Goal: Check status: Check status

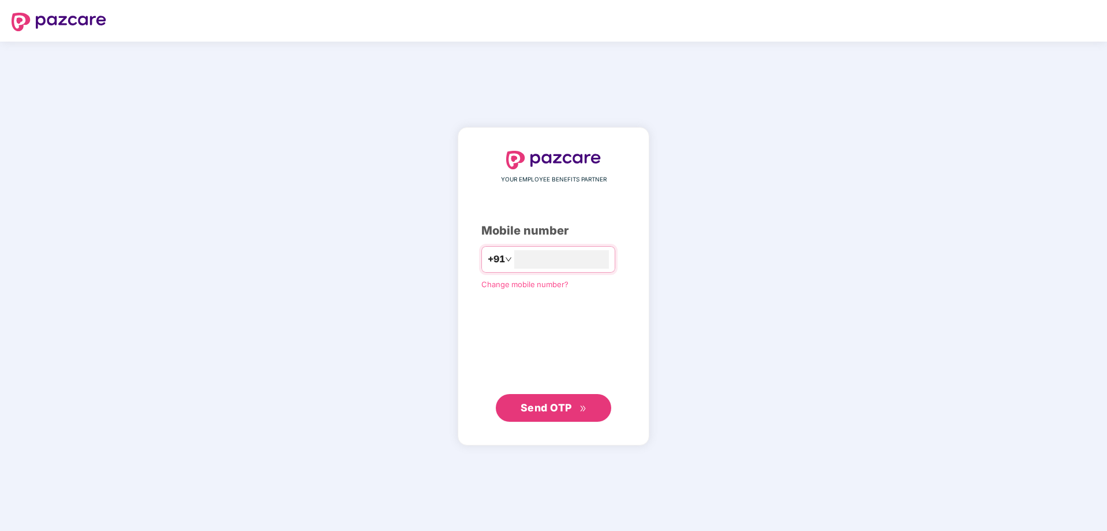
type input "**********"
click at [569, 409] on span "Send OTP" at bounding box center [546, 407] width 51 height 12
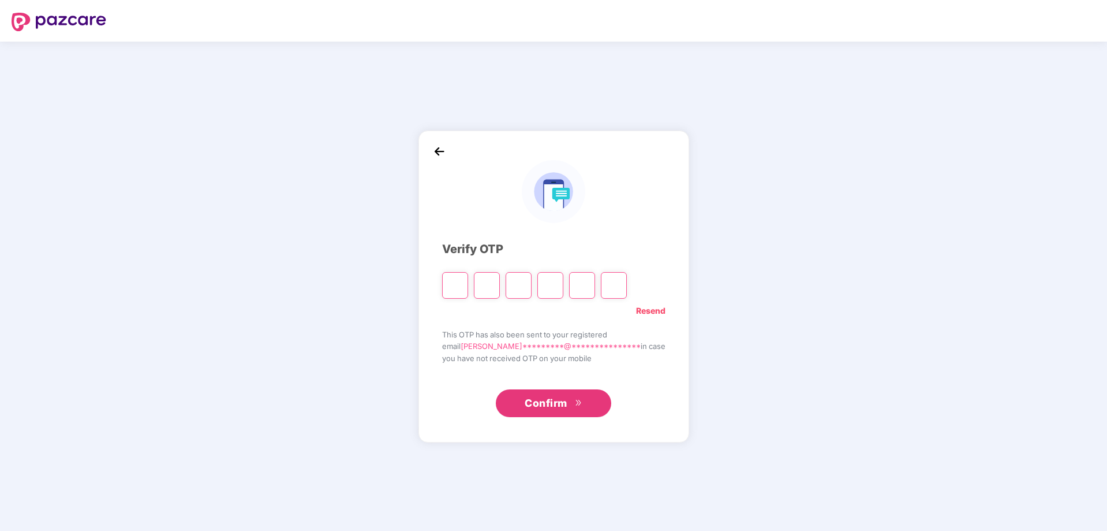
type input "*"
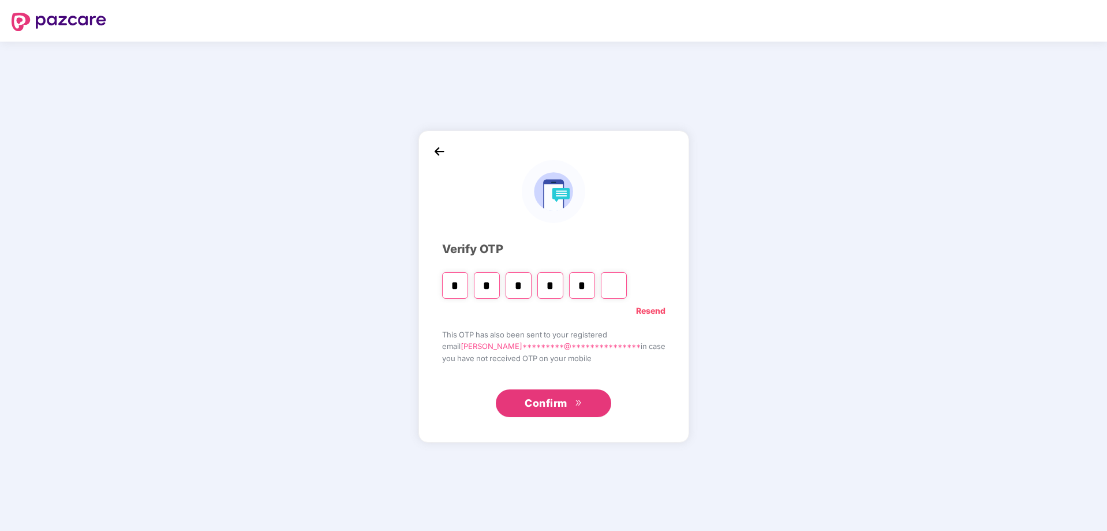
type input "*"
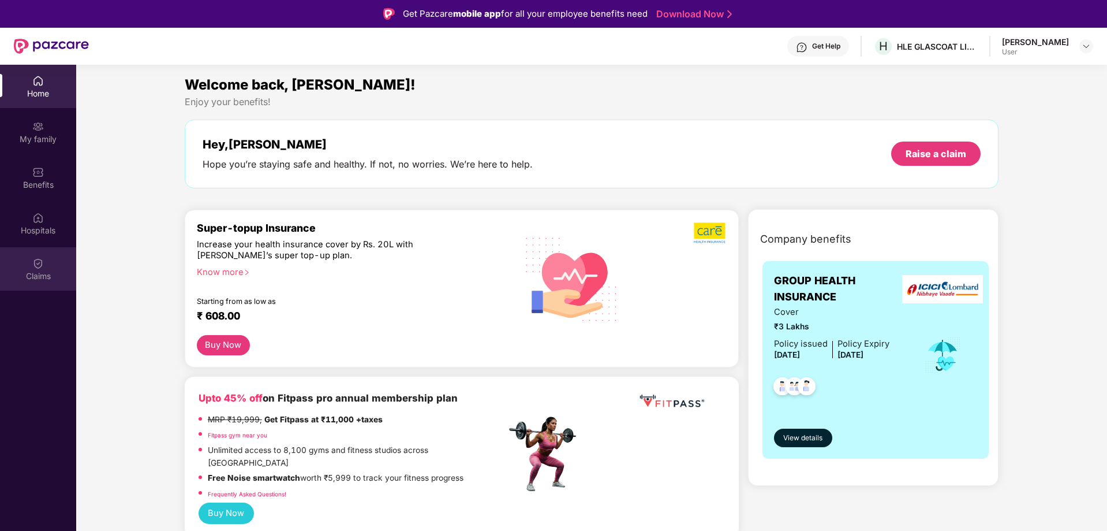
click at [47, 284] on div "Claims" at bounding box center [38, 268] width 76 height 43
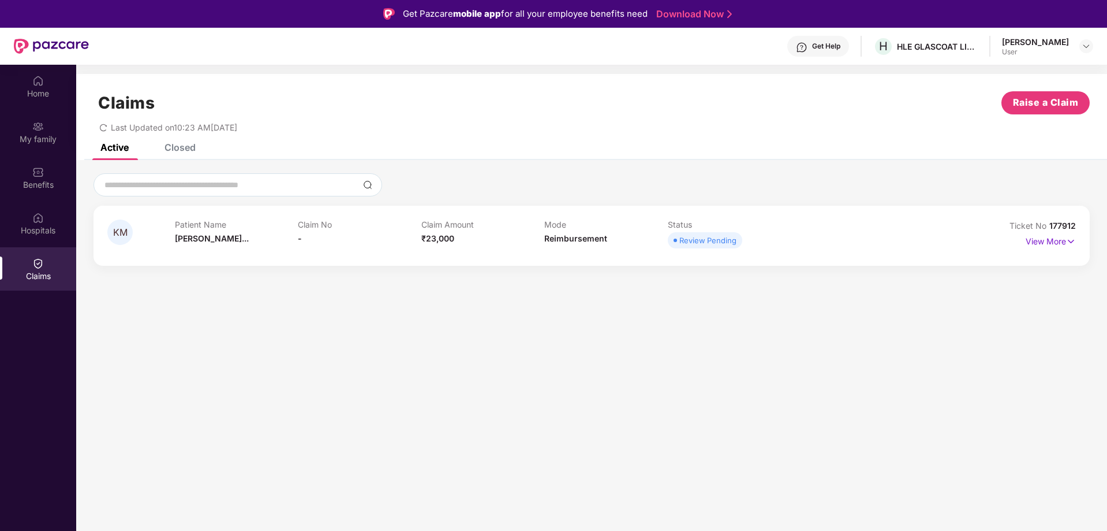
click at [256, 234] on div "Patient Name [PERSON_NAME]..." at bounding box center [237, 235] width 124 height 32
click at [1058, 243] on p "View More" at bounding box center [1051, 240] width 50 height 16
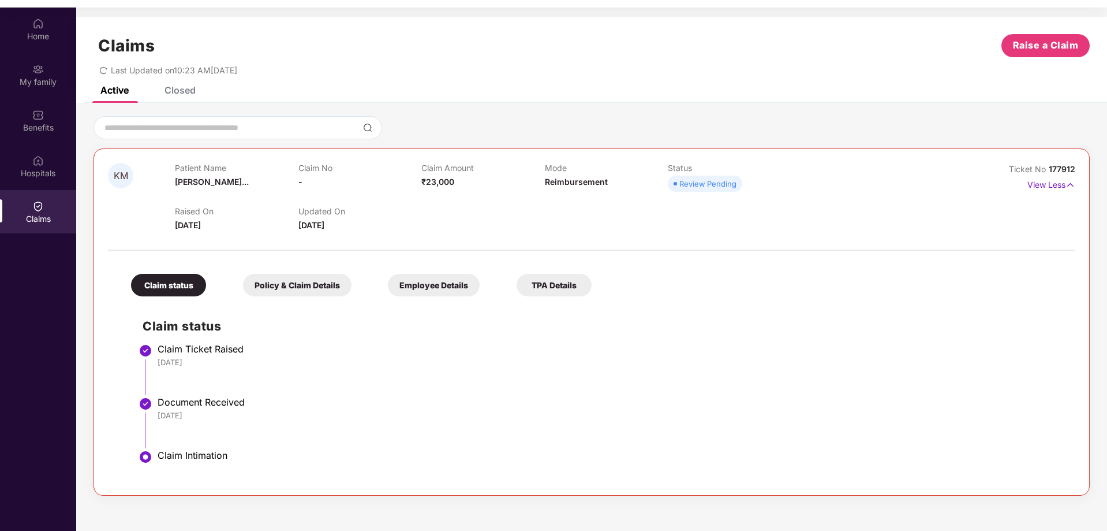
scroll to position [65, 0]
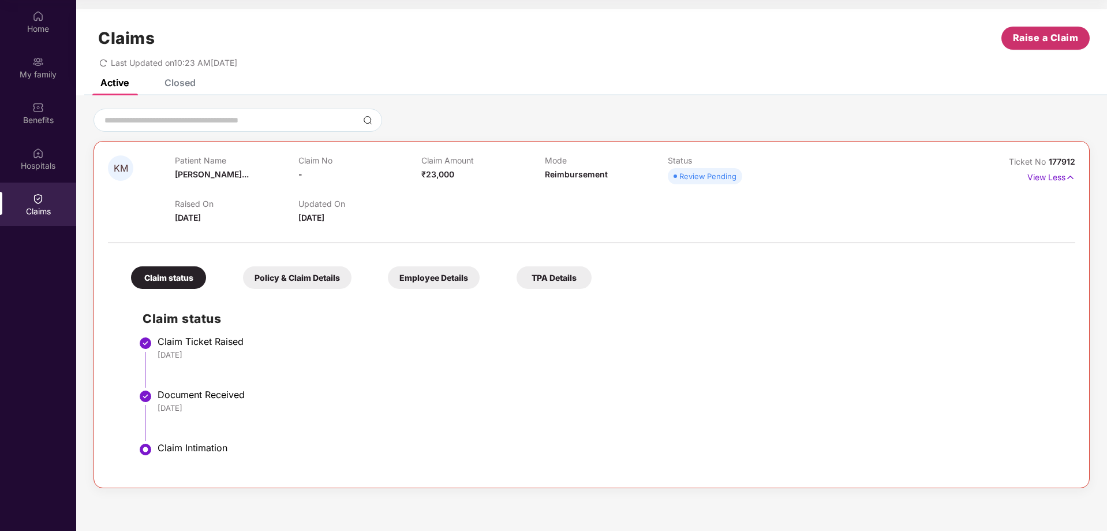
click at [1058, 39] on span "Raise a Claim" at bounding box center [1046, 38] width 66 height 14
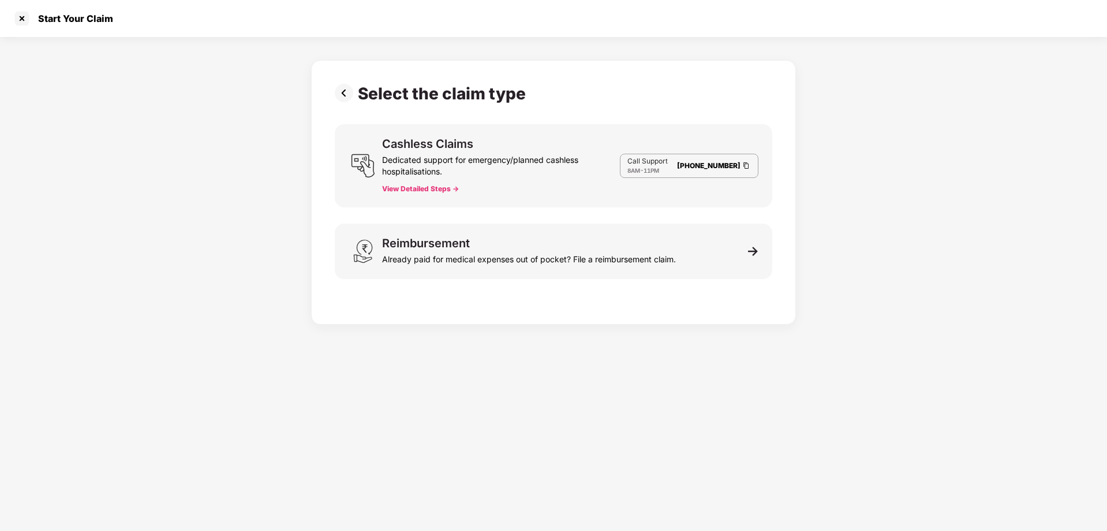
scroll to position [28, 0]
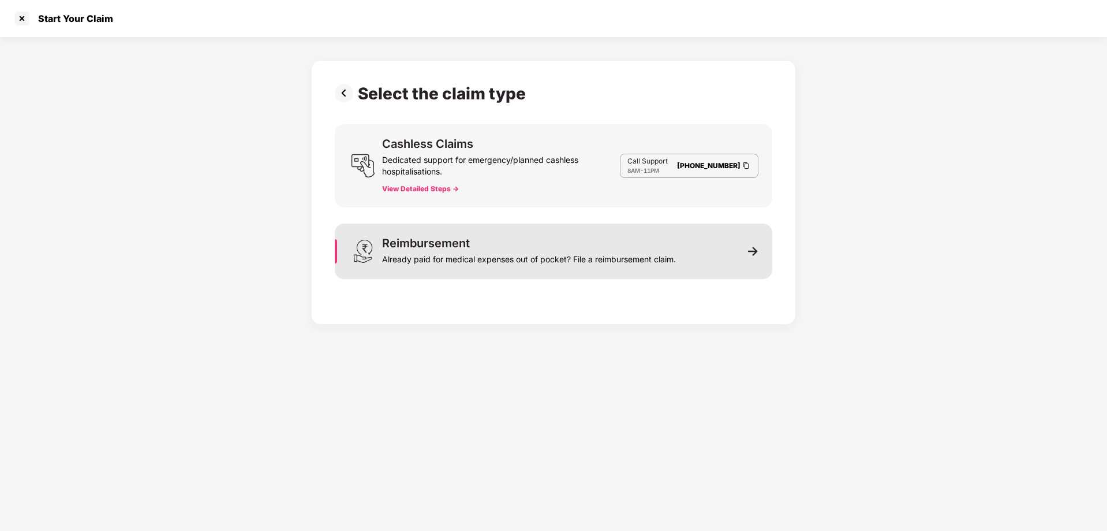
click at [636, 255] on div "Already paid for medical expenses out of pocket? File a reimbursement claim." at bounding box center [529, 257] width 294 height 16
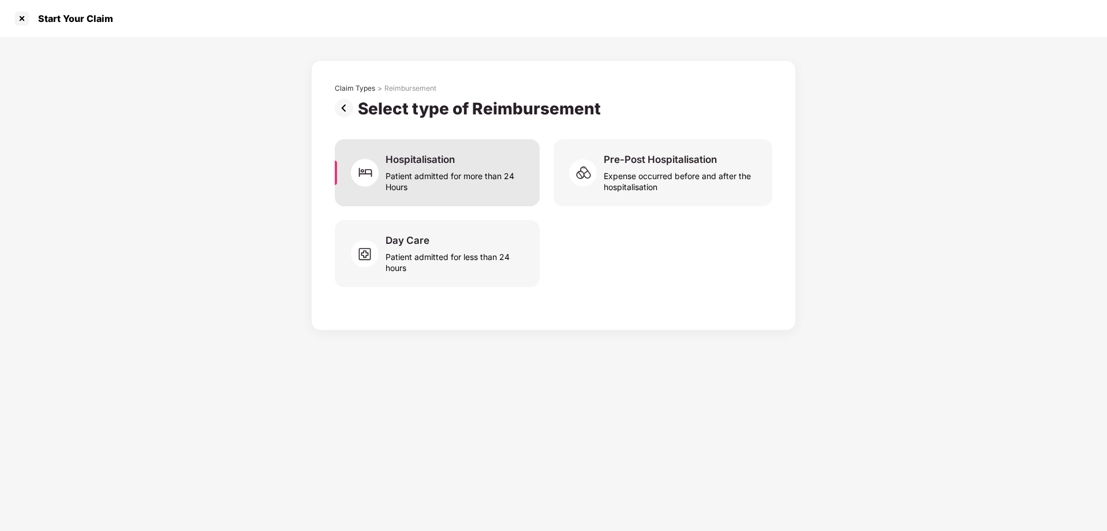
click at [393, 163] on div "Hospitalisation" at bounding box center [420, 159] width 69 height 13
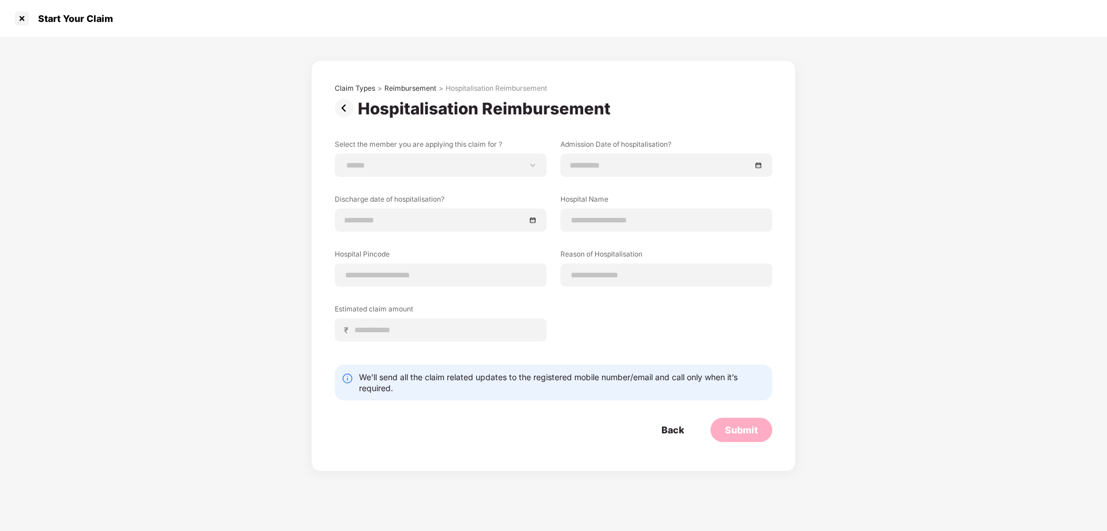
click at [338, 110] on img at bounding box center [346, 108] width 23 height 18
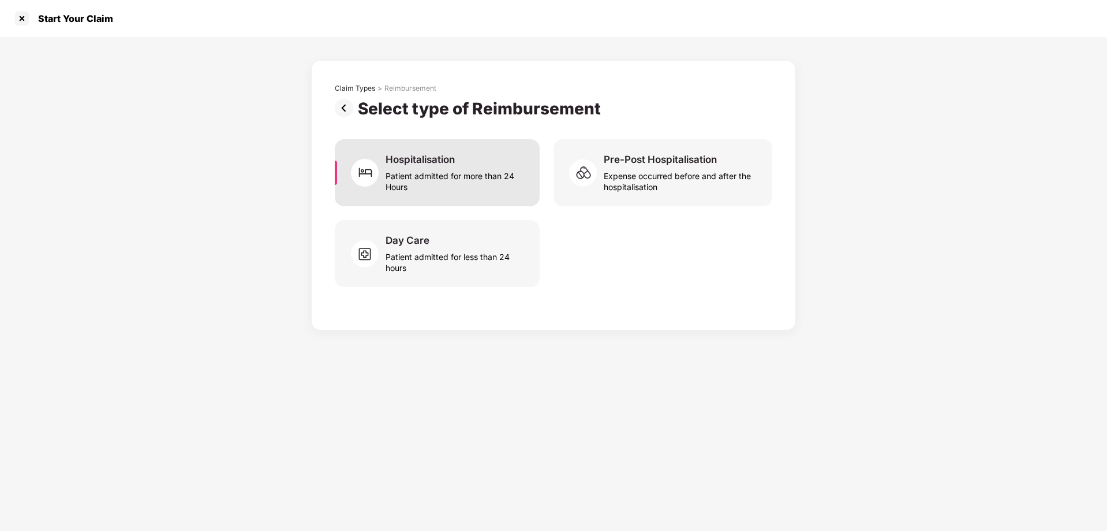
click at [476, 181] on div "Patient admitted for more than 24 Hours" at bounding box center [456, 179] width 140 height 27
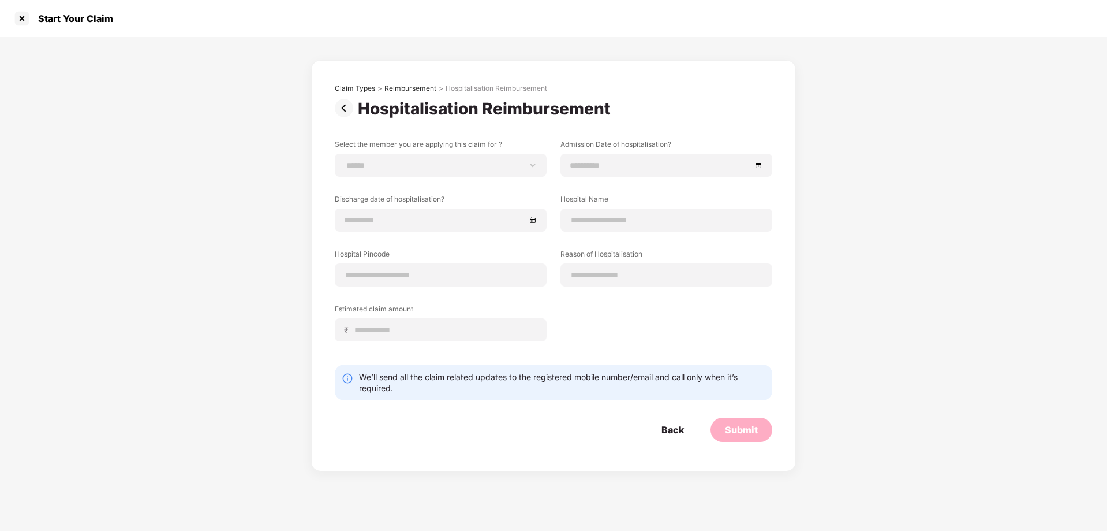
click at [509, 387] on div "We’ll send all the claim related updates to the registered mobile number/email …" at bounding box center [562, 382] width 407 height 22
click at [341, 110] on img at bounding box center [346, 108] width 23 height 18
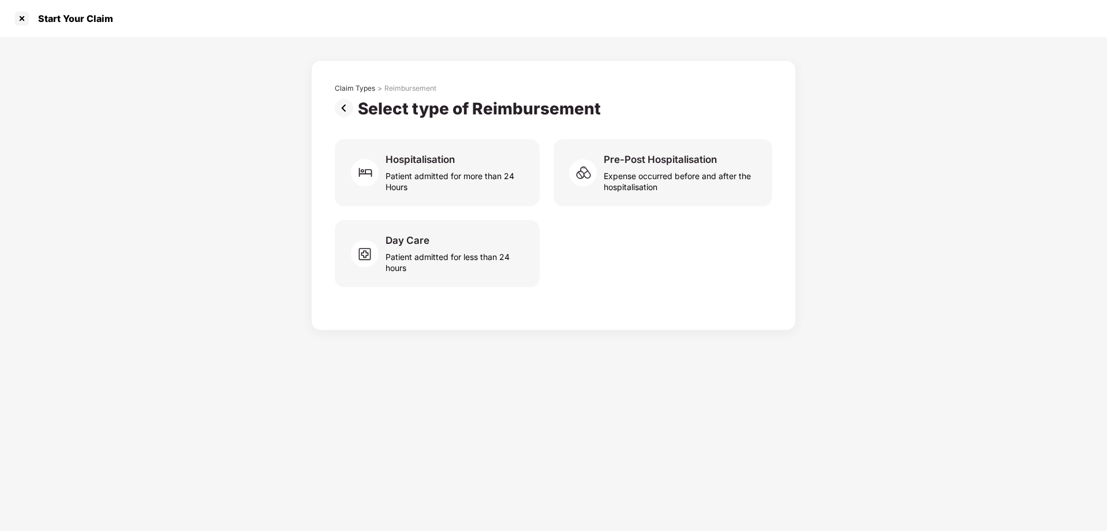
click at [345, 112] on img at bounding box center [346, 108] width 23 height 18
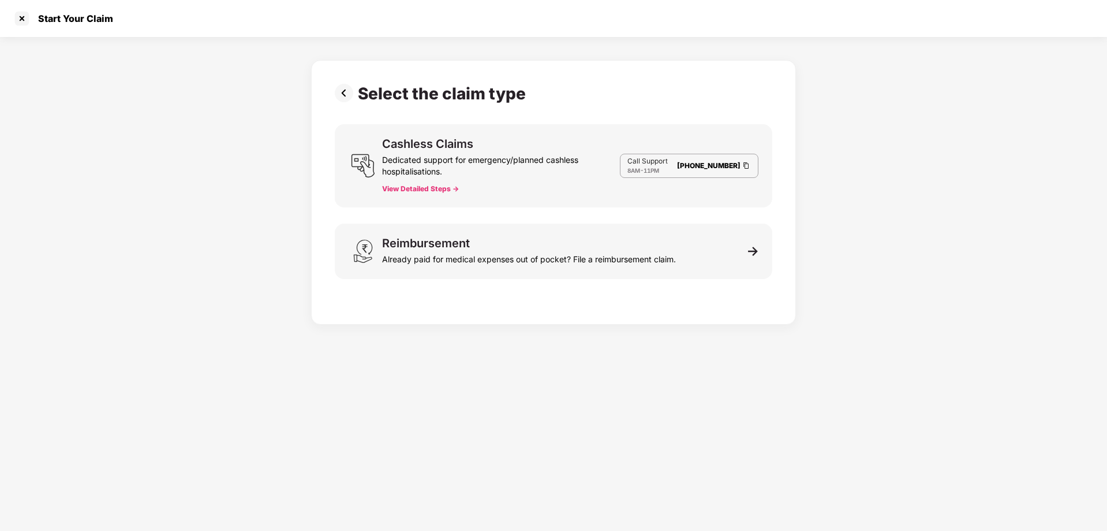
click at [439, 152] on div "Dedicated support for emergency/planned cashless hospitalisations." at bounding box center [501, 164] width 238 height 28
click at [432, 189] on button "View Detailed Steps ->" at bounding box center [420, 188] width 77 height 9
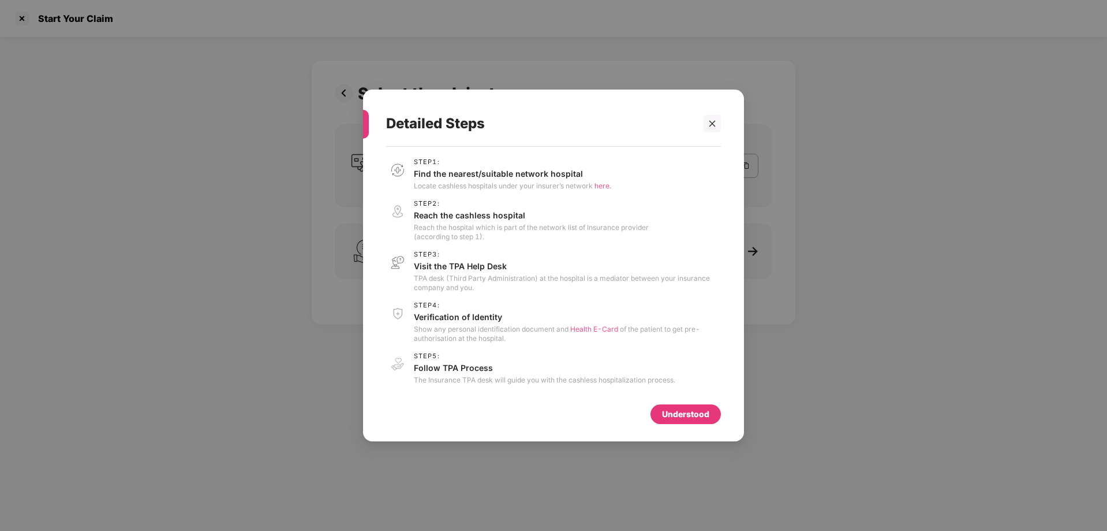
click at [730, 114] on div "Detailed Steps Step 1 : Find the nearest/suitable network hospital Locate cashl…" at bounding box center [553, 265] width 381 height 352
click at [713, 120] on icon "close" at bounding box center [712, 124] width 8 height 8
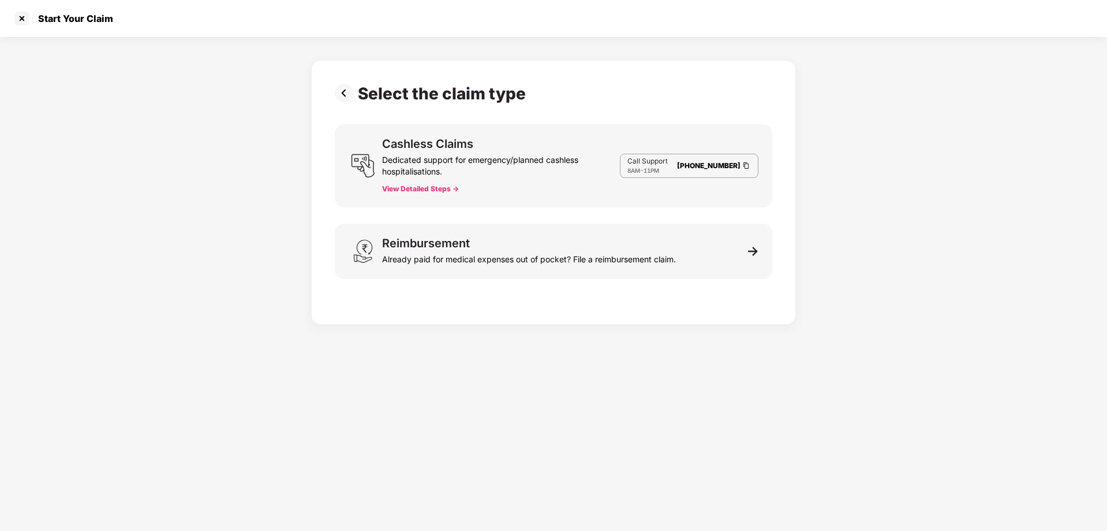
click at [346, 95] on img at bounding box center [346, 93] width 23 height 18
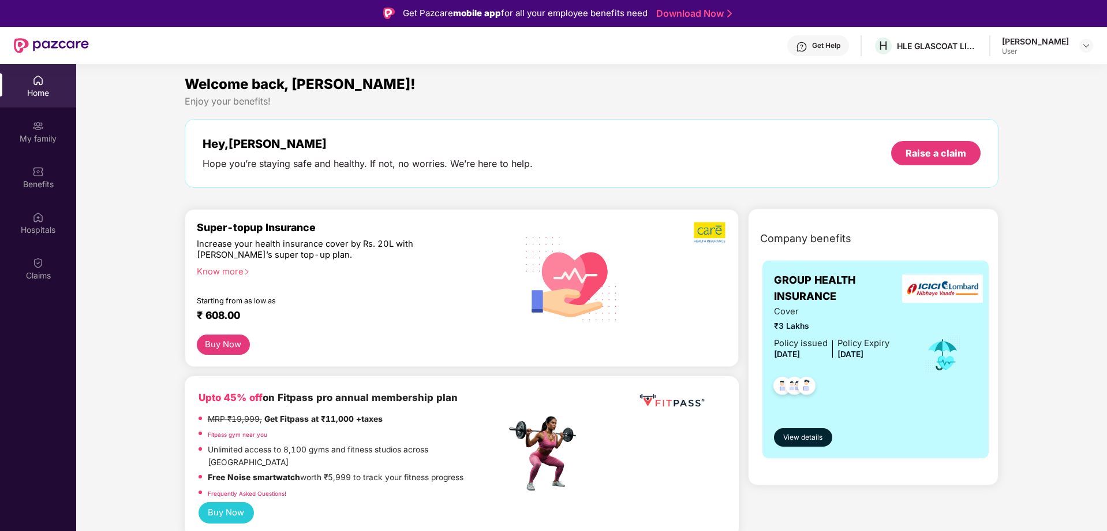
scroll to position [0, 0]
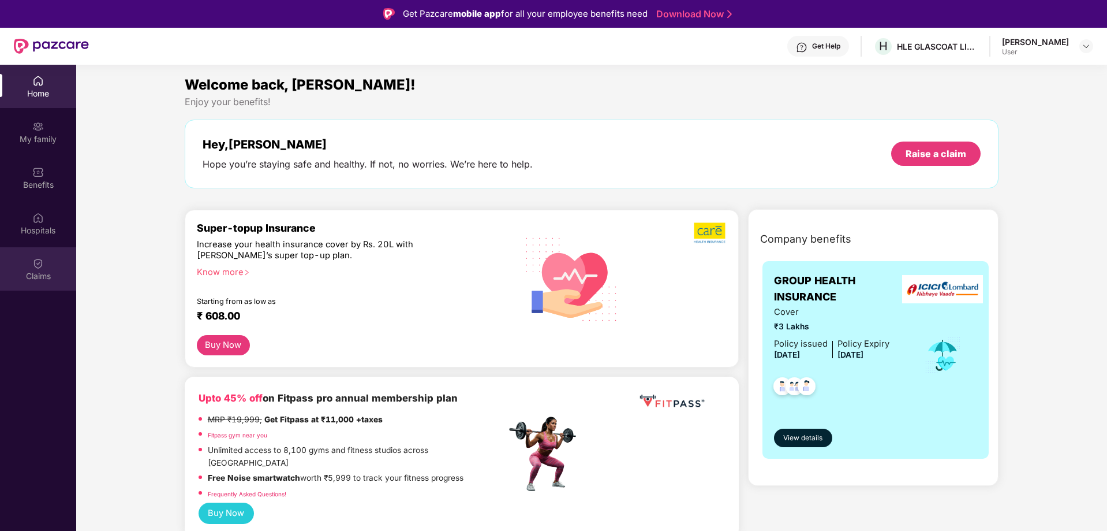
click at [30, 263] on div "Claims" at bounding box center [38, 268] width 76 height 43
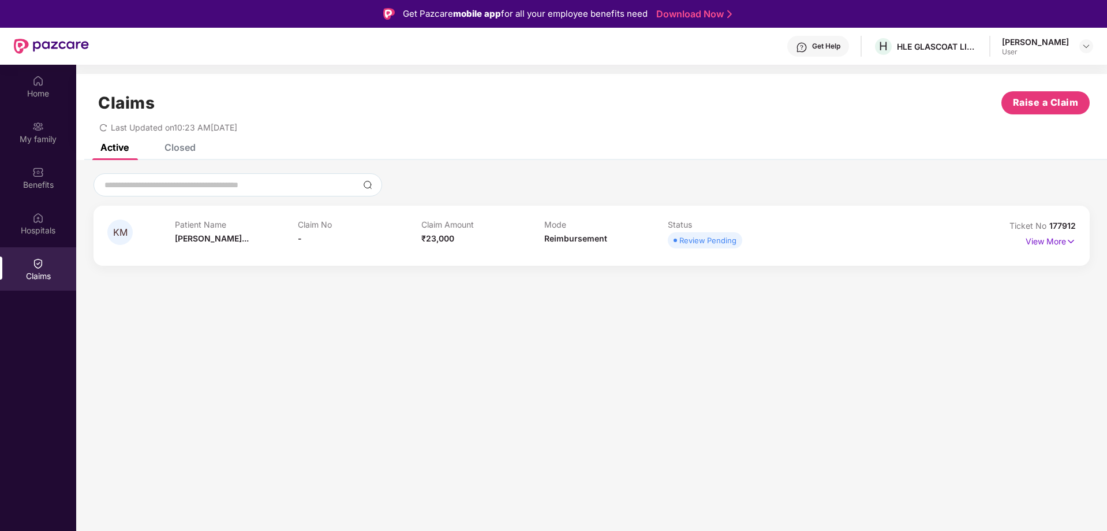
click at [124, 236] on span "KM" at bounding box center [120, 233] width 14 height 10
click at [712, 244] on div "Review Pending" at bounding box center [708, 240] width 57 height 12
click at [729, 239] on div "Review Pending" at bounding box center [708, 240] width 57 height 12
click at [166, 139] on div "Claims Raise a Claim Last Updated on 10:23 AM[DATE]" at bounding box center [591, 109] width 1031 height 70
click at [184, 152] on div "Closed" at bounding box center [180, 147] width 31 height 12
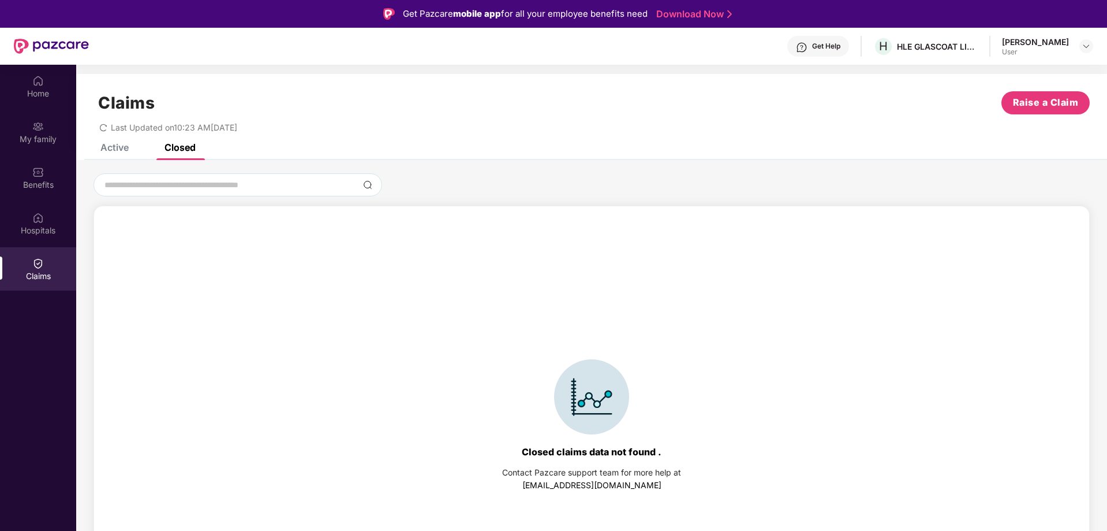
click at [112, 147] on div "Active" at bounding box center [114, 147] width 28 height 12
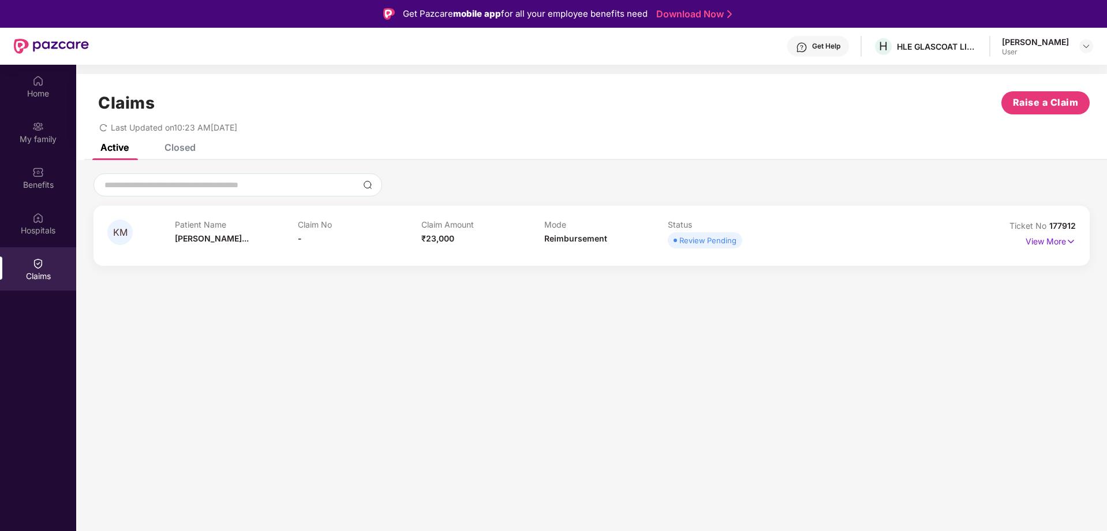
click at [1041, 248] on div "View More" at bounding box center [1051, 241] width 50 height 18
click at [1043, 245] on p "View More" at bounding box center [1051, 240] width 50 height 16
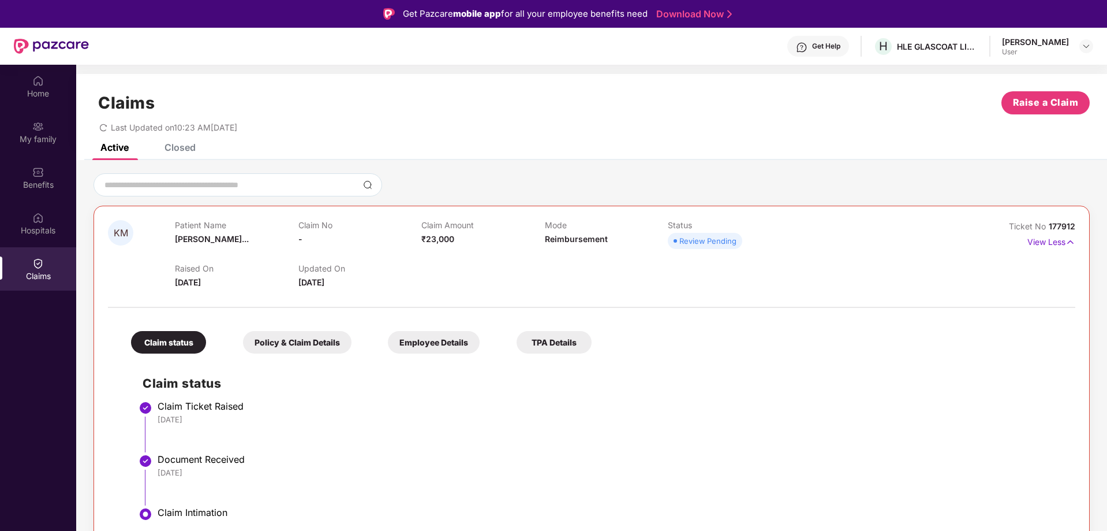
click at [161, 345] on div "Claim status" at bounding box center [168, 342] width 75 height 23
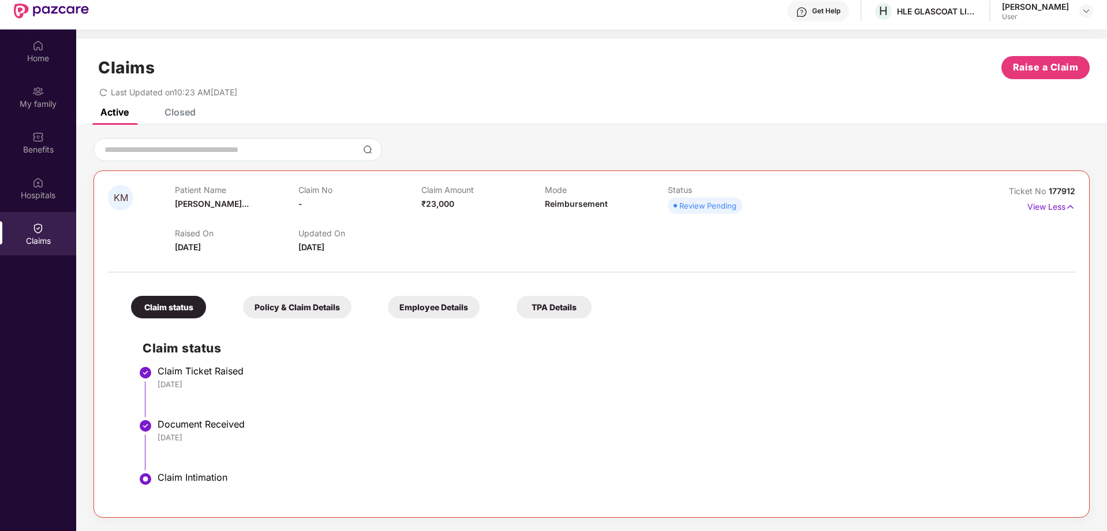
scroll to position [65, 0]
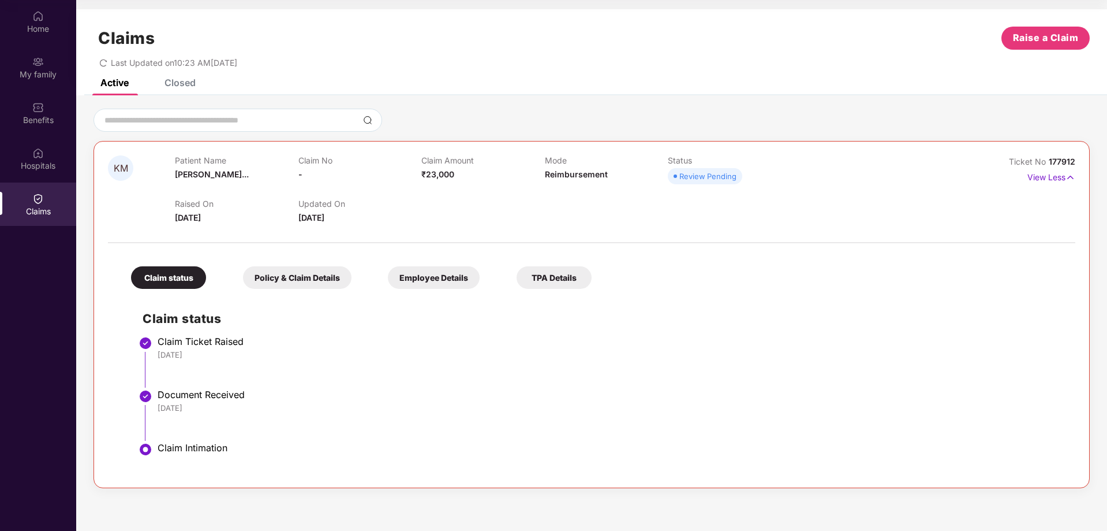
click at [148, 395] on img at bounding box center [146, 396] width 14 height 14
click at [171, 395] on div "Document Received" at bounding box center [611, 395] width 907 height 12
click at [594, 171] on span "Reimbursement" at bounding box center [576, 174] width 63 height 10
click at [674, 177] on span at bounding box center [675, 175] width 3 height 3
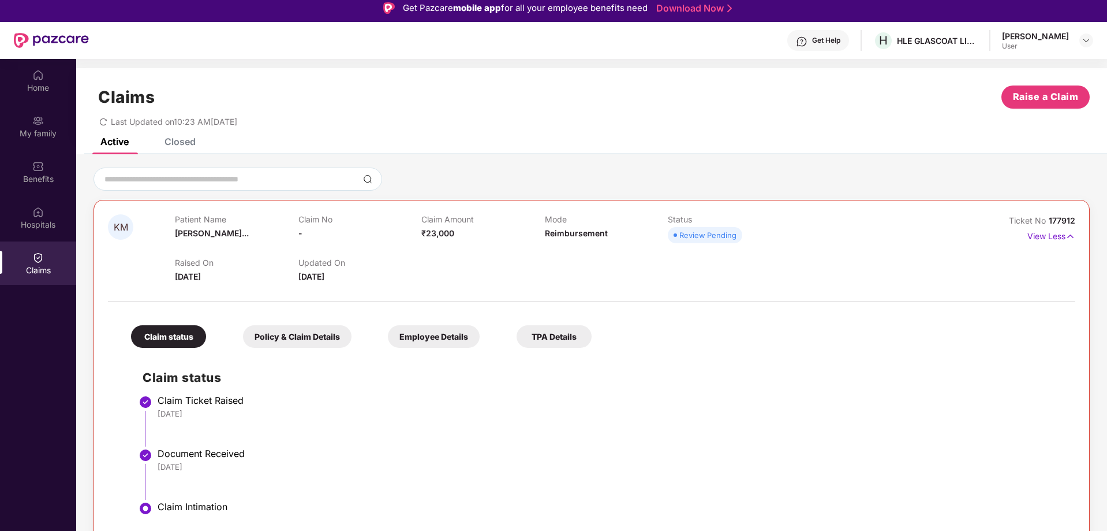
scroll to position [0, 0]
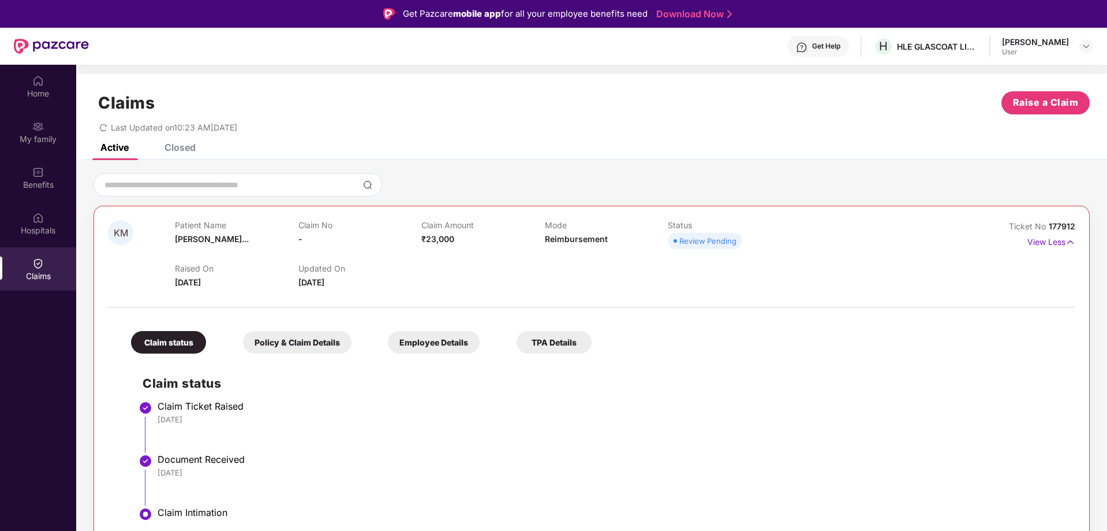
click at [444, 243] on span "₹23,000" at bounding box center [438, 239] width 33 height 10
click at [554, 241] on span "Reimbursement" at bounding box center [576, 239] width 63 height 10
click at [729, 244] on div "Review Pending" at bounding box center [708, 241] width 57 height 12
click at [713, 240] on div "Review Pending" at bounding box center [708, 241] width 57 height 12
click at [32, 222] on div "Hospitals" at bounding box center [38, 223] width 76 height 43
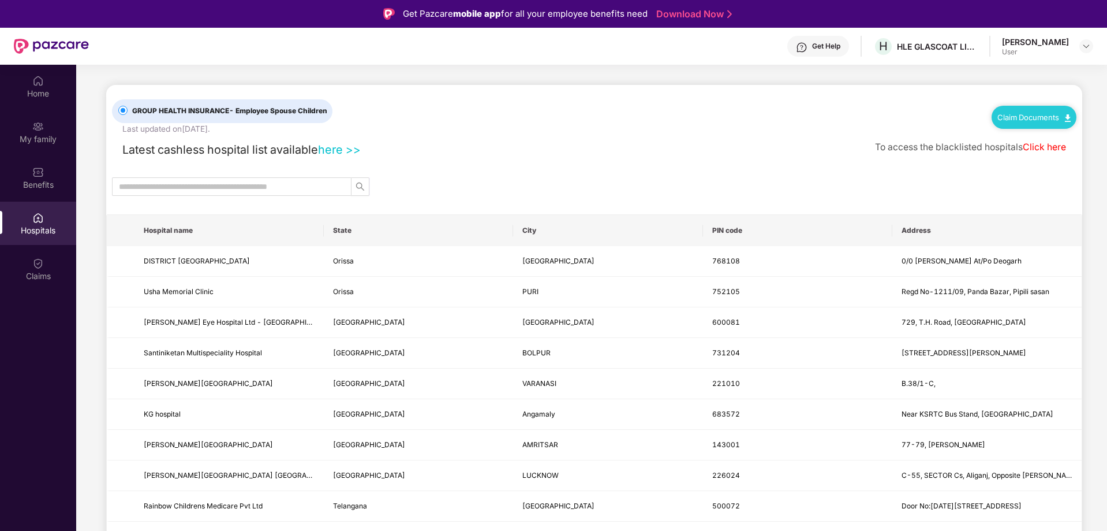
click at [1020, 118] on link "Claim Documents" at bounding box center [1034, 117] width 73 height 9
click at [1023, 118] on link "Claim Documents" at bounding box center [1034, 117] width 73 height 9
click at [43, 180] on div "Benefits" at bounding box center [38, 185] width 76 height 12
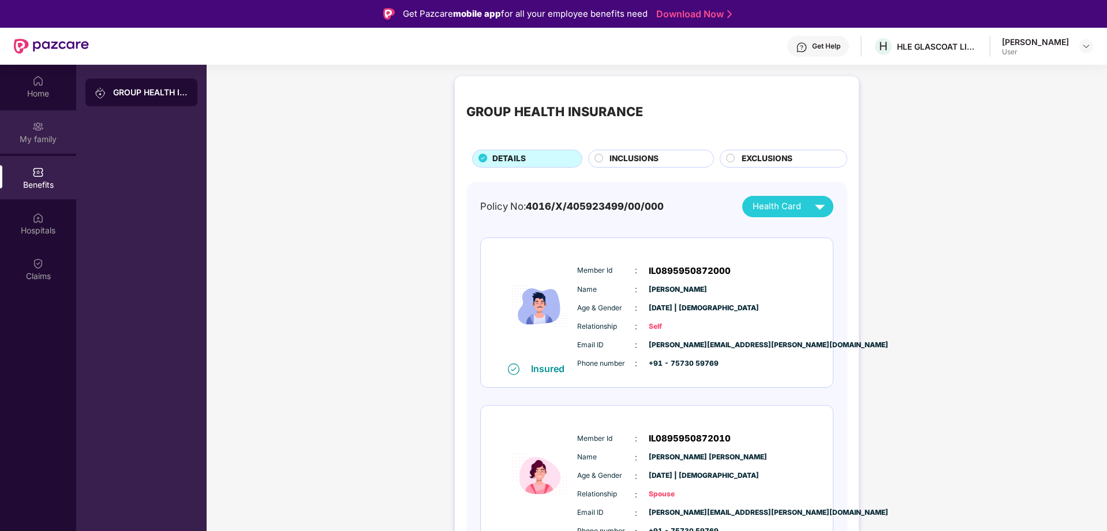
click at [43, 149] on div "My family" at bounding box center [38, 131] width 76 height 43
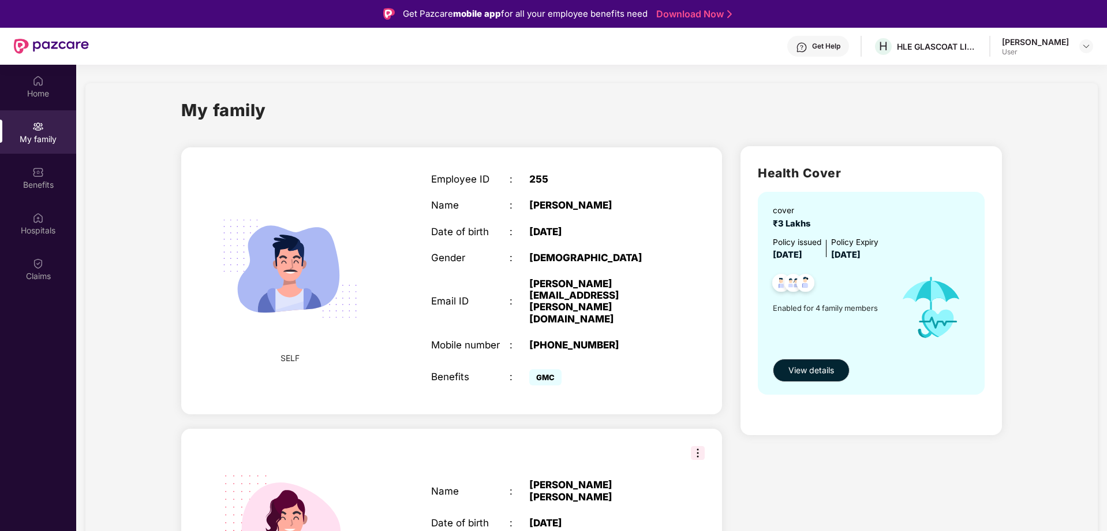
click at [41, 109] on div "Home My family Benefits Hospitals Claims" at bounding box center [38, 179] width 76 height 228
click at [44, 88] on div "Home" at bounding box center [38, 94] width 76 height 12
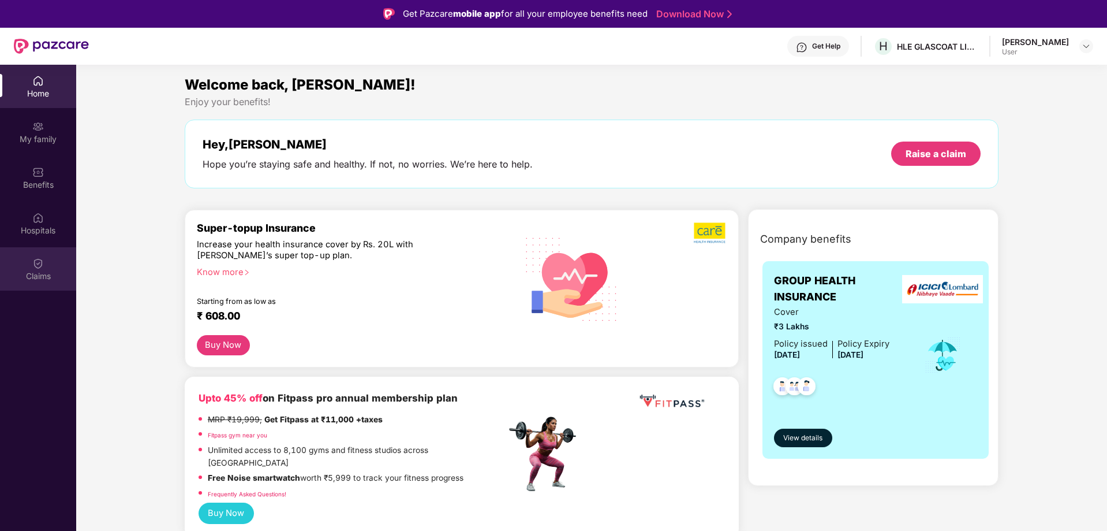
click at [44, 271] on div "Claims" at bounding box center [38, 276] width 76 height 12
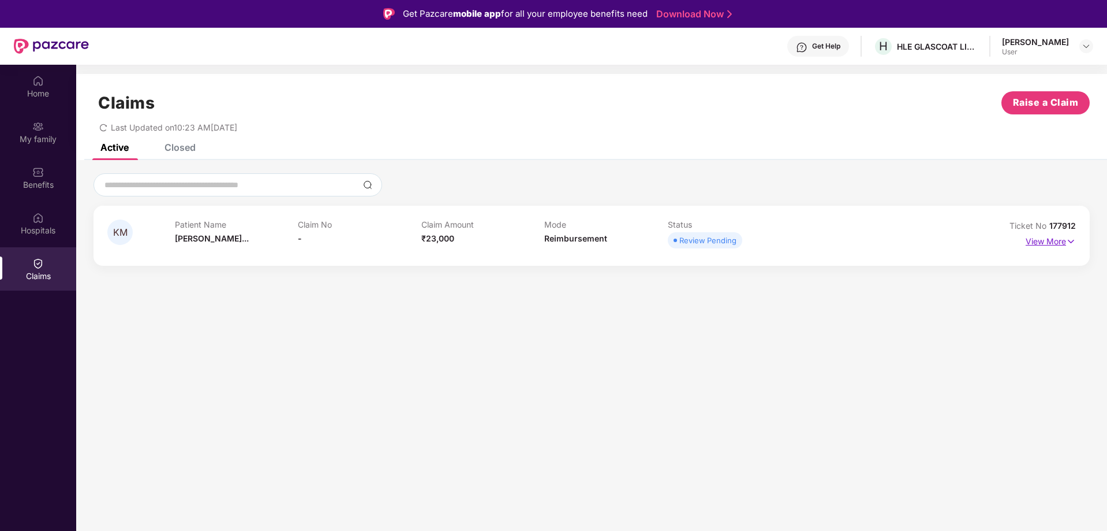
click at [1061, 241] on p "View More" at bounding box center [1051, 240] width 50 height 16
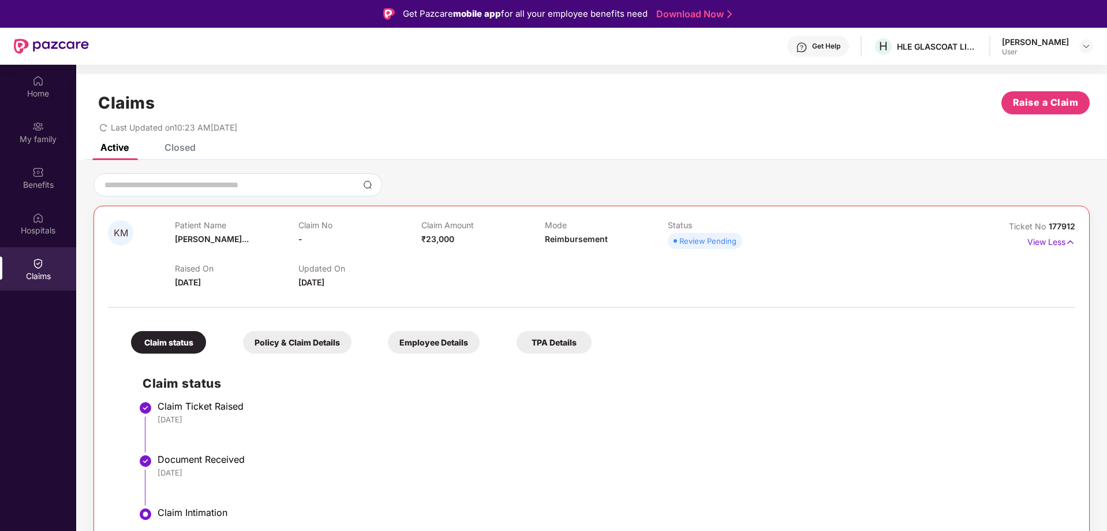
click at [153, 348] on div "Claim status" at bounding box center [168, 342] width 75 height 23
click at [146, 458] on img at bounding box center [146, 461] width 14 height 14
click at [189, 458] on div "Document Received" at bounding box center [611, 459] width 907 height 12
drag, startPoint x: 189, startPoint y: 458, endPoint x: 189, endPoint y: 478, distance: 19.1
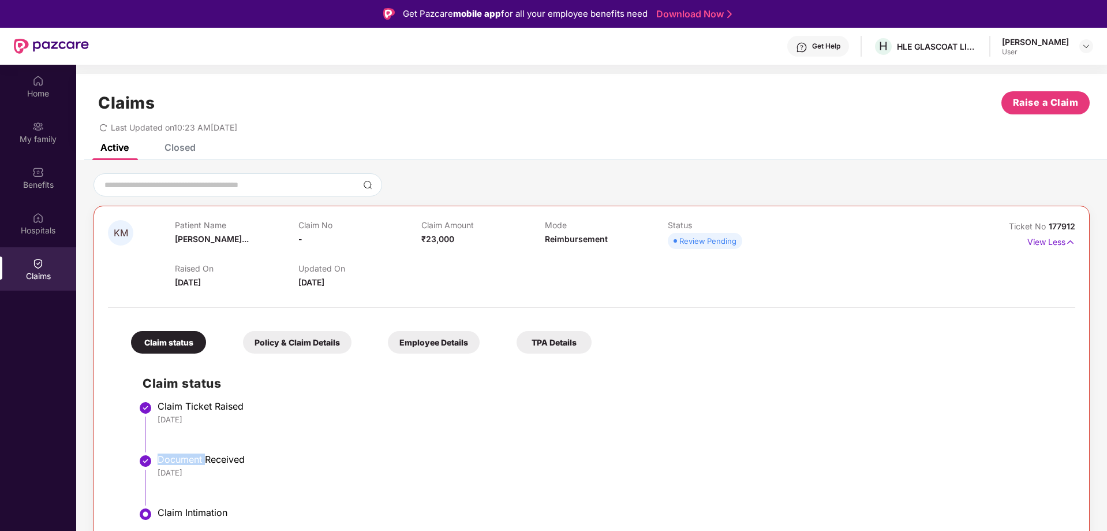
click at [189, 462] on div "Document Received" at bounding box center [611, 459] width 907 height 12
click at [290, 344] on div "Policy & Claim Details" at bounding box center [297, 342] width 109 height 23
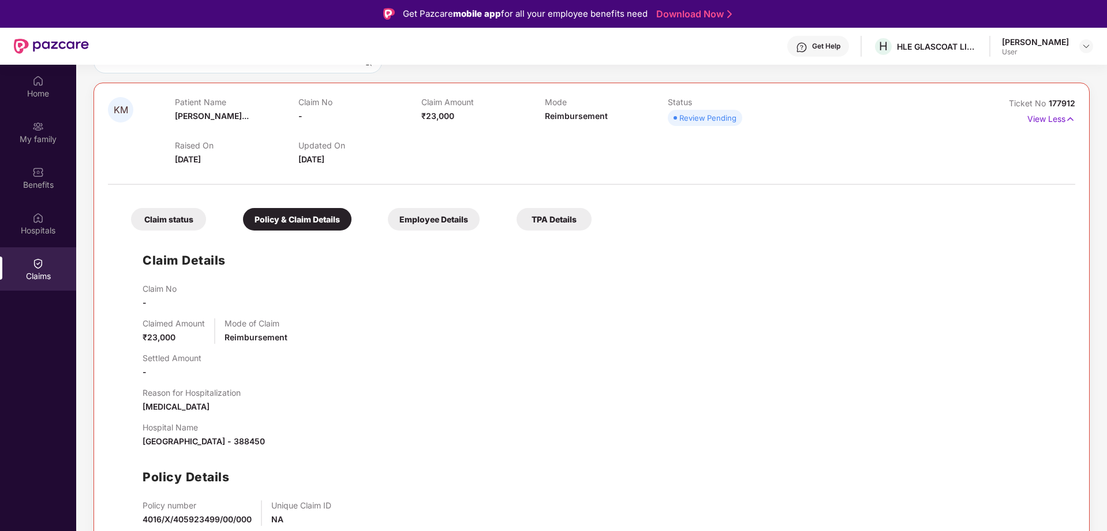
scroll to position [65, 0]
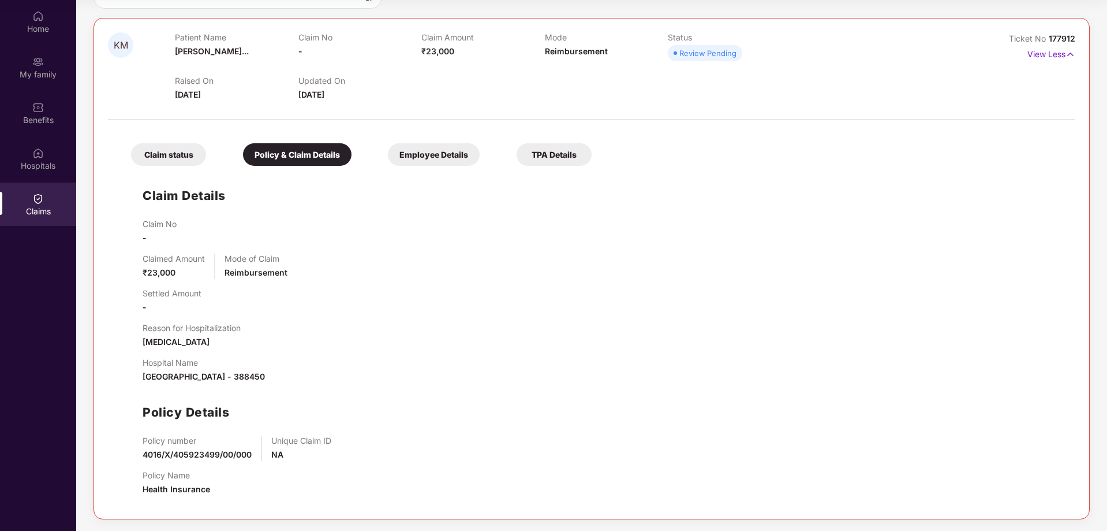
click at [439, 153] on div "Employee Details" at bounding box center [434, 154] width 92 height 23
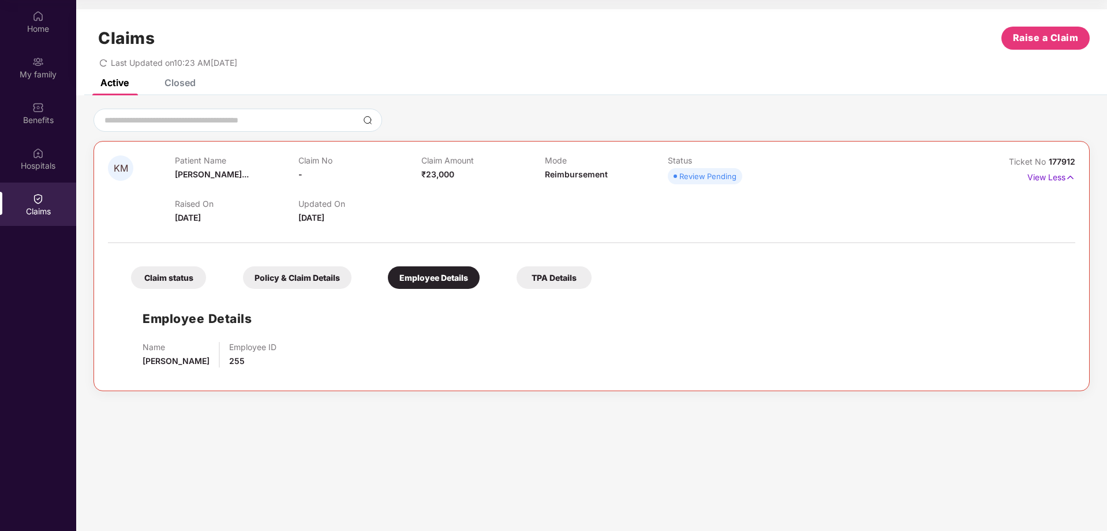
click at [707, 174] on div "Review Pending" at bounding box center [708, 176] width 57 height 12
click at [548, 281] on div "TPA Details" at bounding box center [554, 277] width 75 height 23
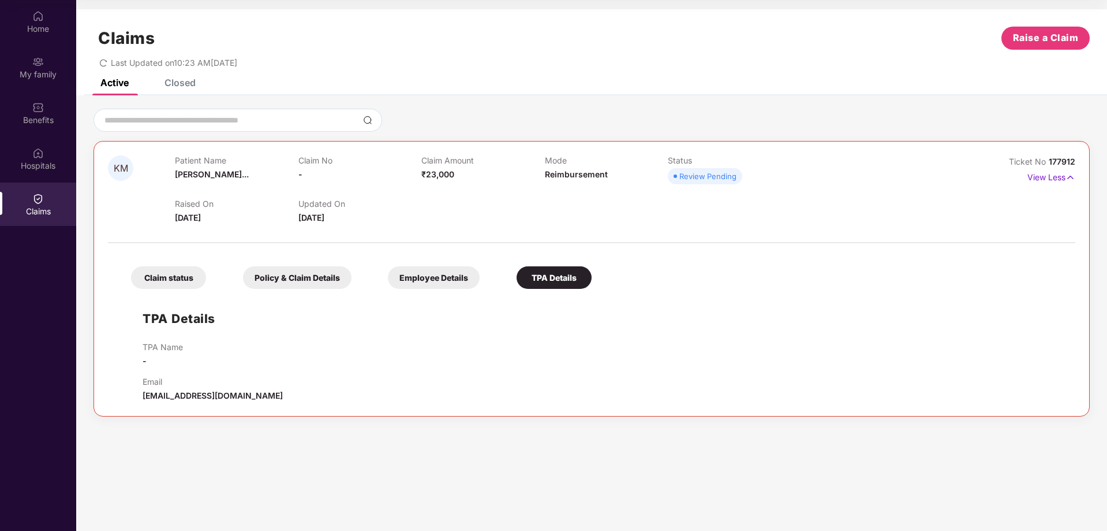
click at [568, 176] on span "Reimbursement" at bounding box center [576, 174] width 63 height 10
click at [703, 175] on div "Review Pending" at bounding box center [708, 176] width 57 height 12
click at [196, 176] on span "[PERSON_NAME]..." at bounding box center [212, 174] width 74 height 10
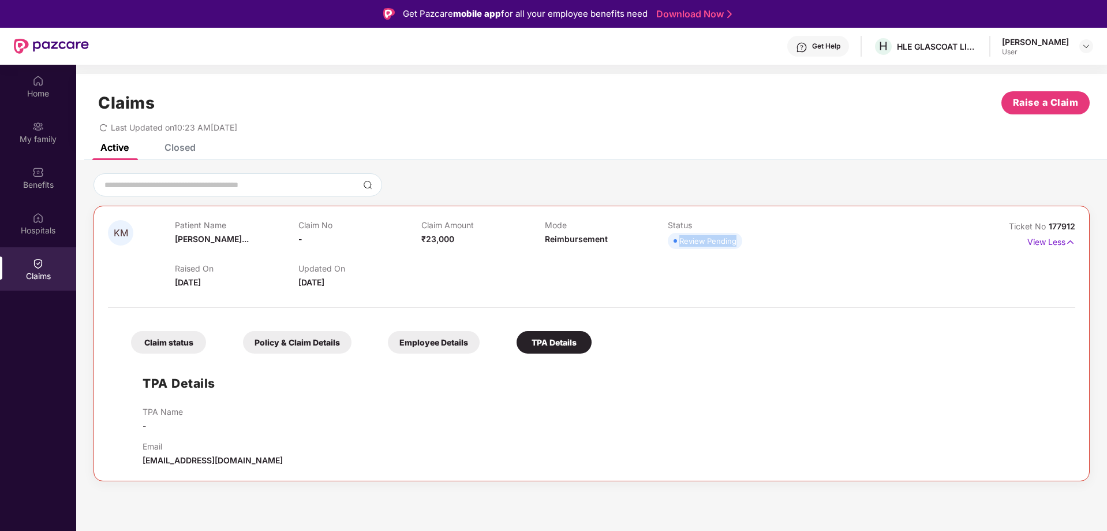
drag, startPoint x: 680, startPoint y: 241, endPoint x: 743, endPoint y: 243, distance: 63.0
click at [743, 243] on div "Review Pending" at bounding box center [729, 241] width 123 height 16
click at [178, 343] on div "Claim status" at bounding box center [168, 342] width 75 height 23
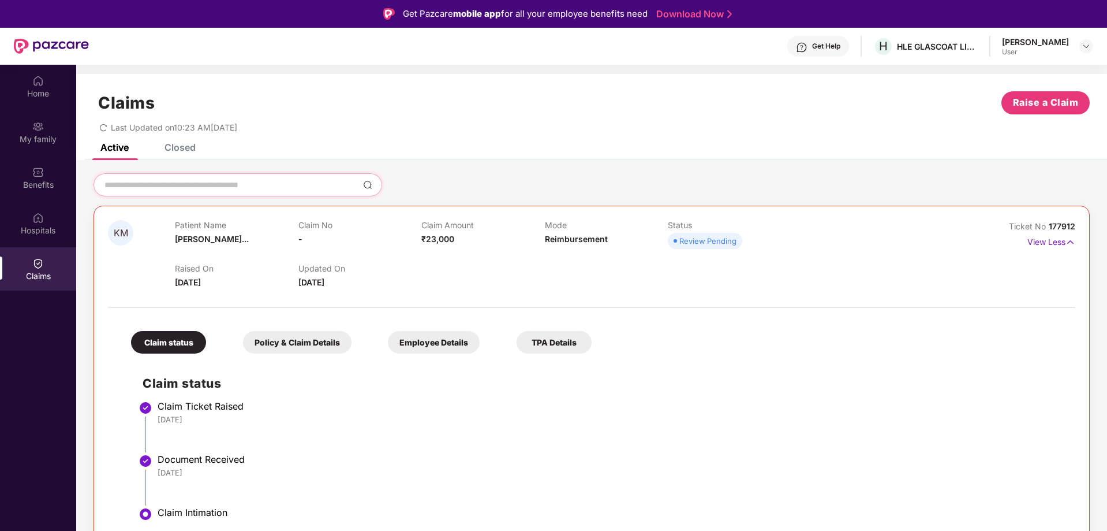
click at [251, 186] on input at bounding box center [230, 185] width 255 height 12
click at [367, 185] on img at bounding box center [367, 184] width 9 height 9
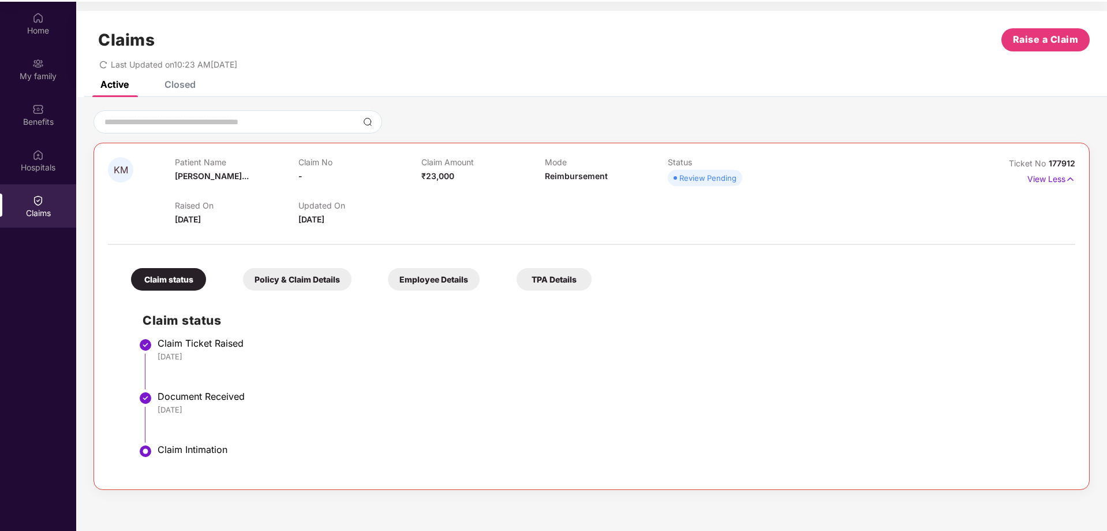
scroll to position [65, 0]
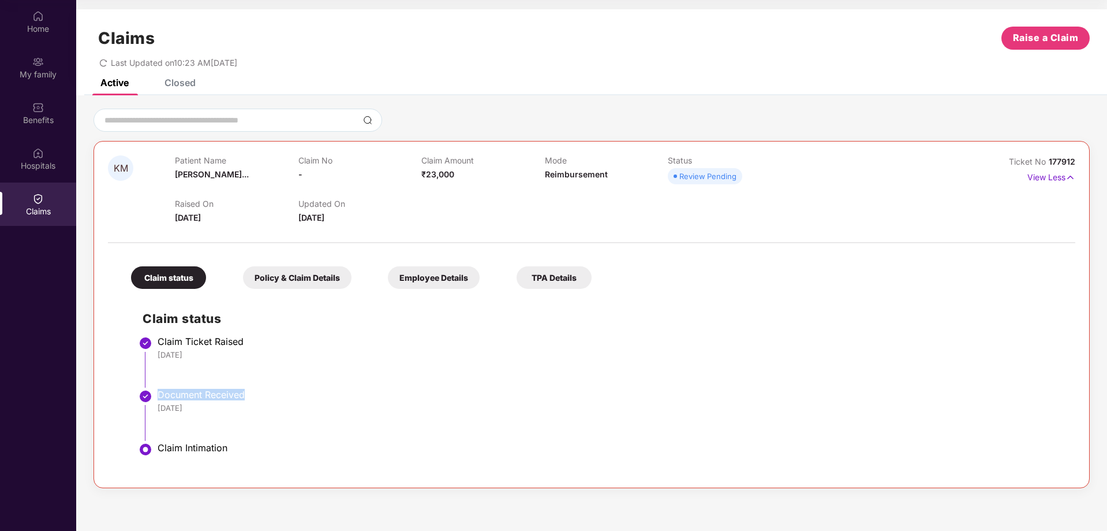
drag, startPoint x: 158, startPoint y: 394, endPoint x: 279, endPoint y: 393, distance: 121.8
click at [279, 393] on div "Document Received" at bounding box center [611, 395] width 907 height 12
click at [147, 451] on img at bounding box center [146, 449] width 14 height 14
click at [161, 394] on div "Document Received" at bounding box center [611, 395] width 907 height 12
click at [282, 284] on div "Policy & Claim Details" at bounding box center [297, 277] width 109 height 23
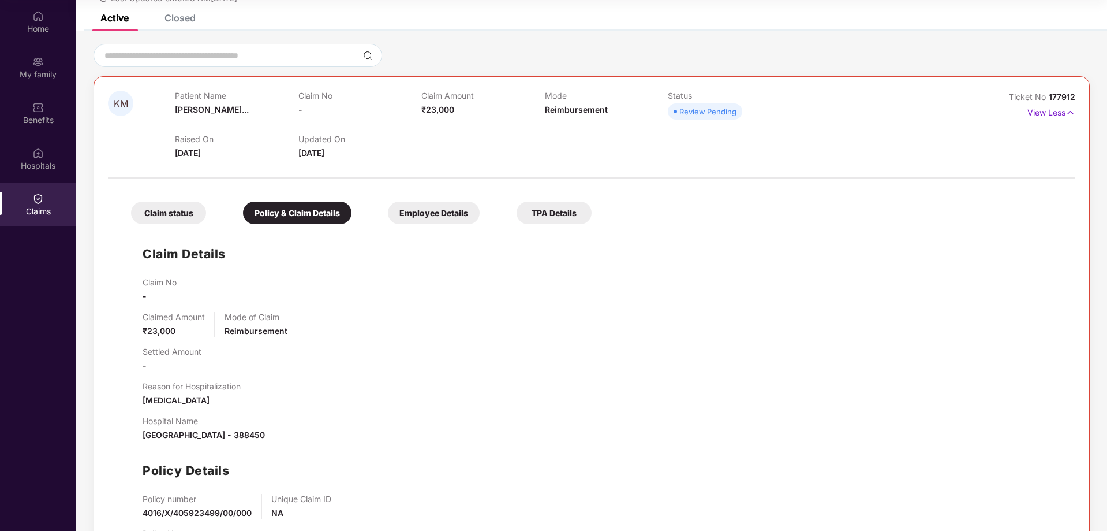
scroll to position [123, 0]
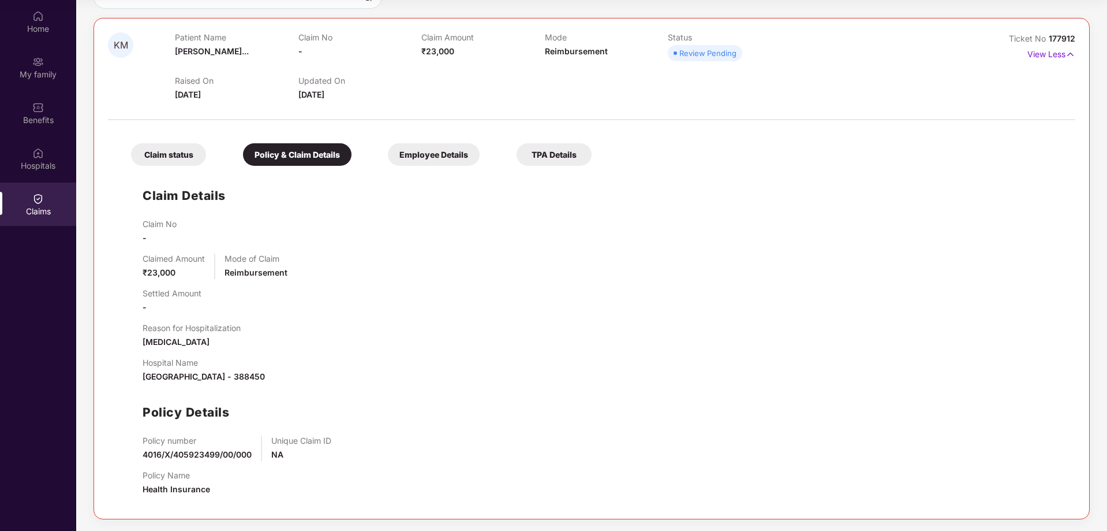
click at [445, 150] on div "Employee Details" at bounding box center [434, 154] width 92 height 23
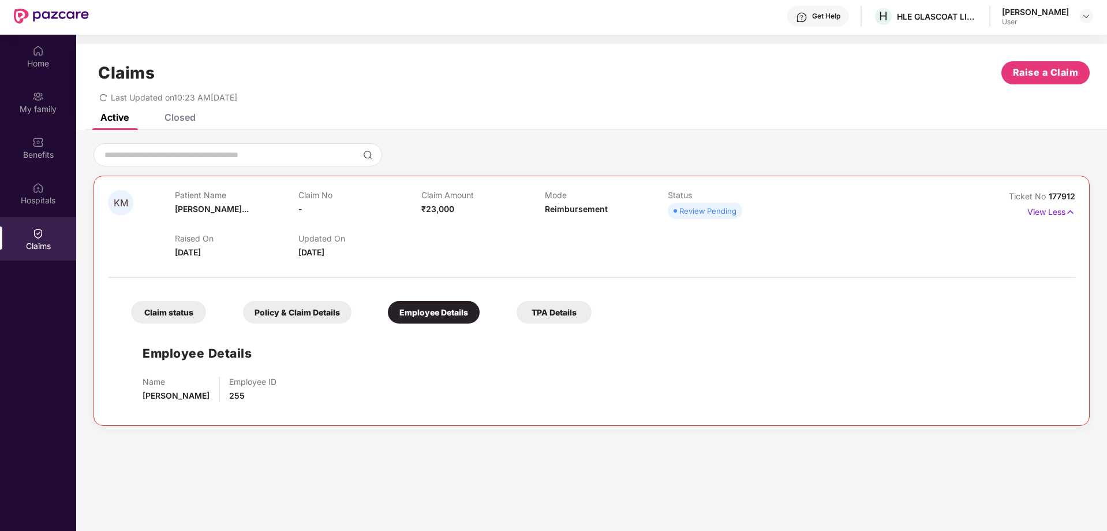
scroll to position [0, 0]
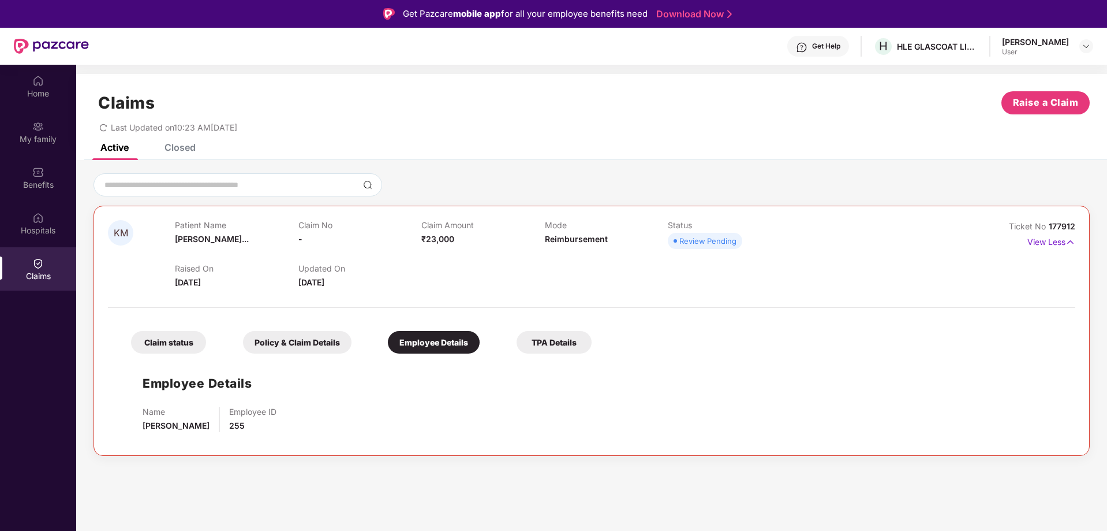
click at [176, 146] on div "Closed" at bounding box center [180, 147] width 31 height 12
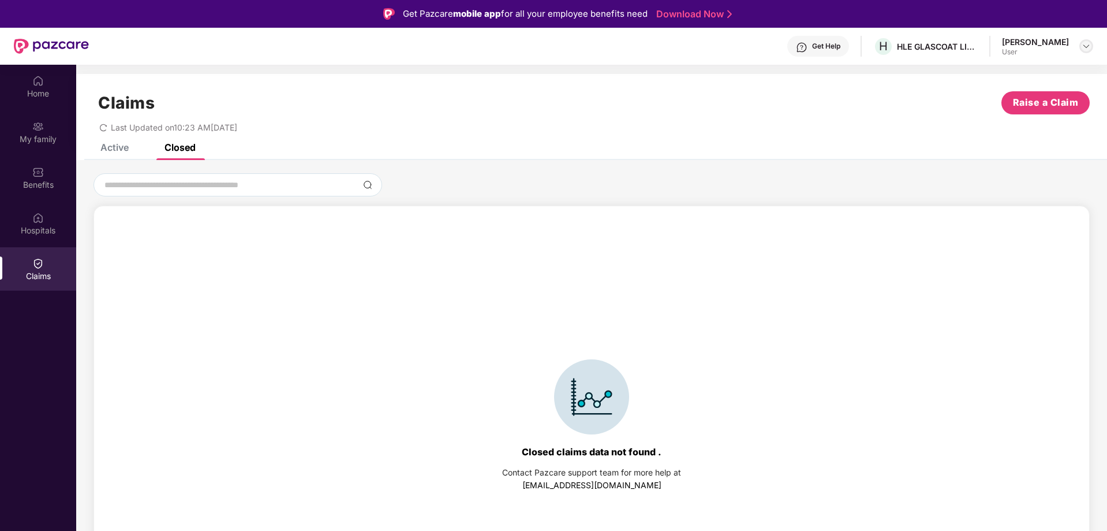
click at [1091, 44] on div at bounding box center [1087, 46] width 14 height 14
click at [812, 48] on div "Get Help" at bounding box center [826, 46] width 28 height 9
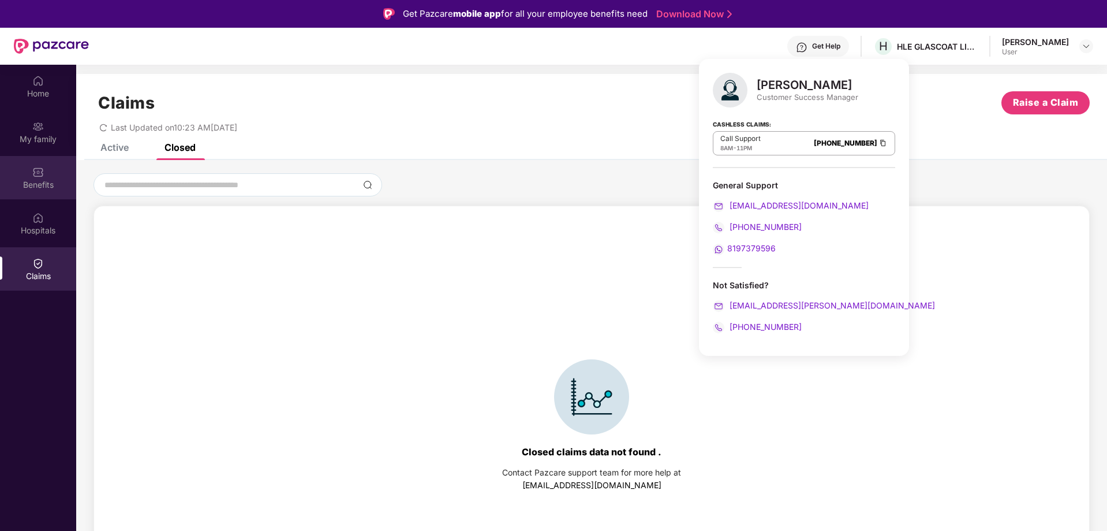
click at [52, 169] on div "Benefits" at bounding box center [38, 177] width 76 height 43
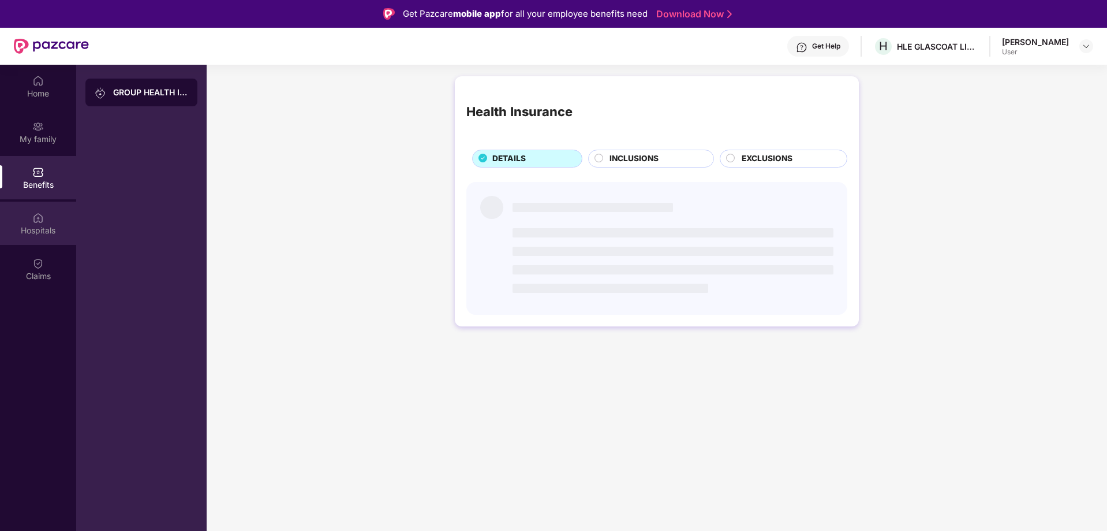
click at [50, 221] on div "Hospitals" at bounding box center [38, 223] width 76 height 43
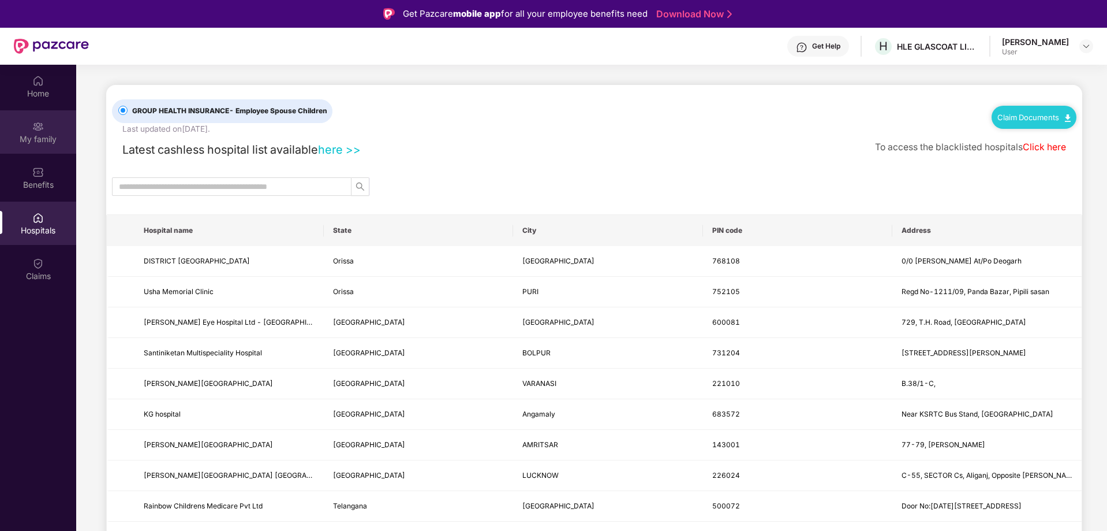
click at [50, 143] on div "My family" at bounding box center [38, 139] width 76 height 12
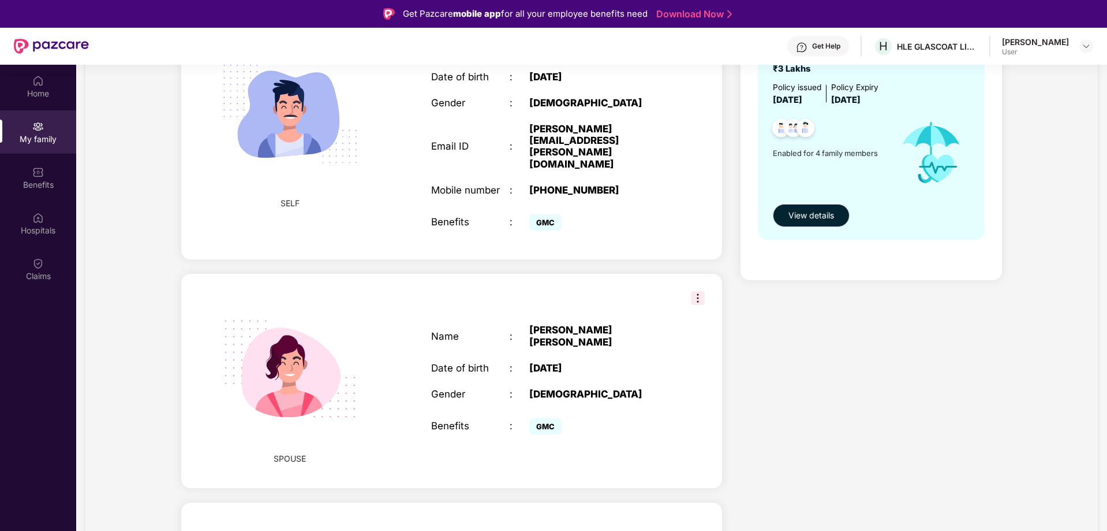
scroll to position [135, 0]
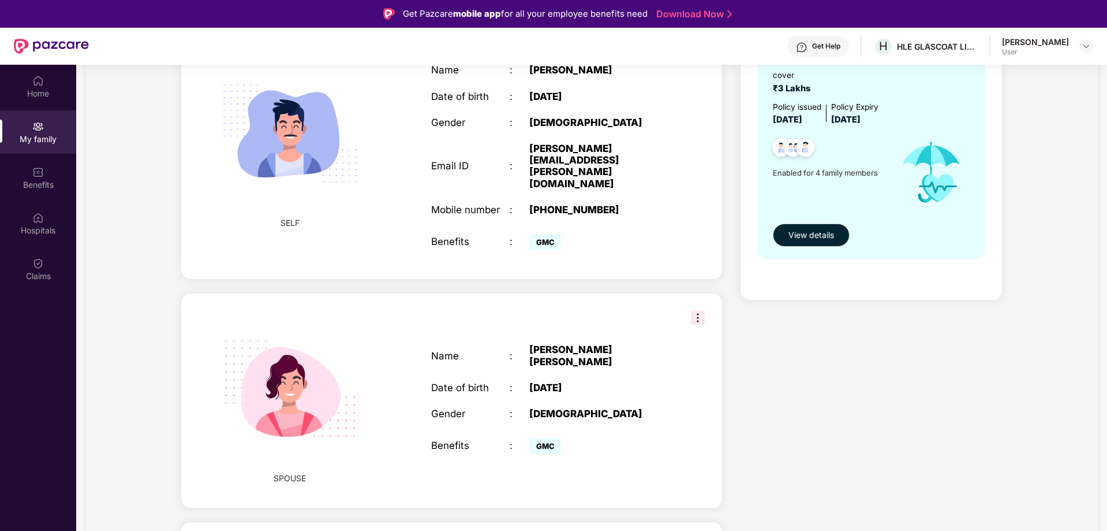
click at [368, 147] on img at bounding box center [290, 133] width 166 height 166
click at [305, 147] on img at bounding box center [290, 133] width 166 height 166
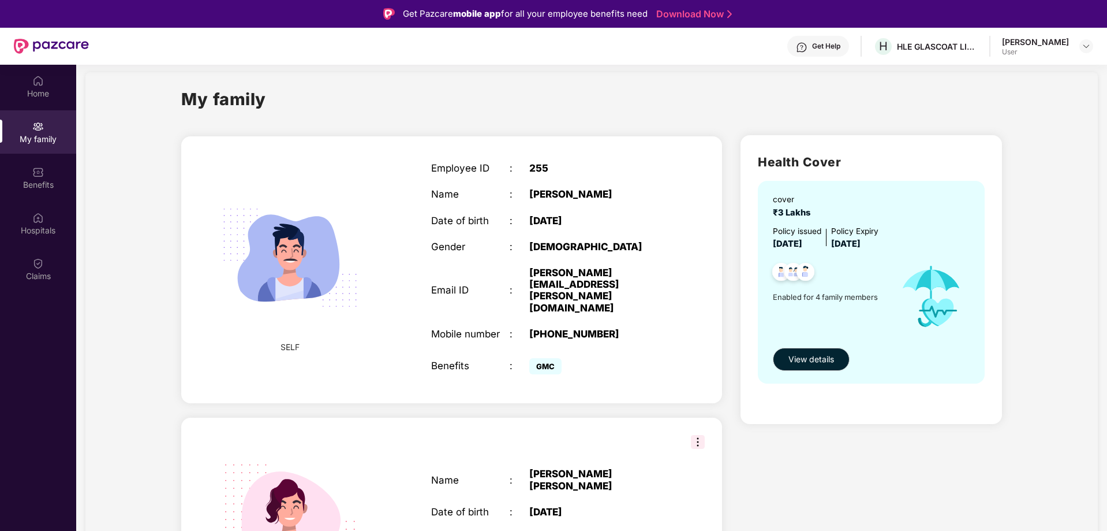
scroll to position [0, 0]
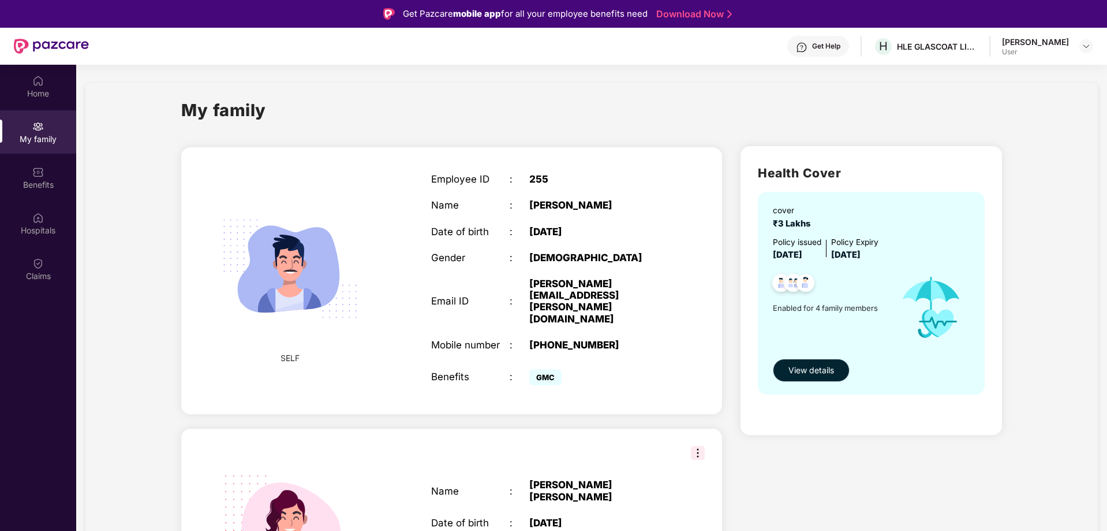
click at [825, 373] on span "View details" at bounding box center [812, 370] width 46 height 13
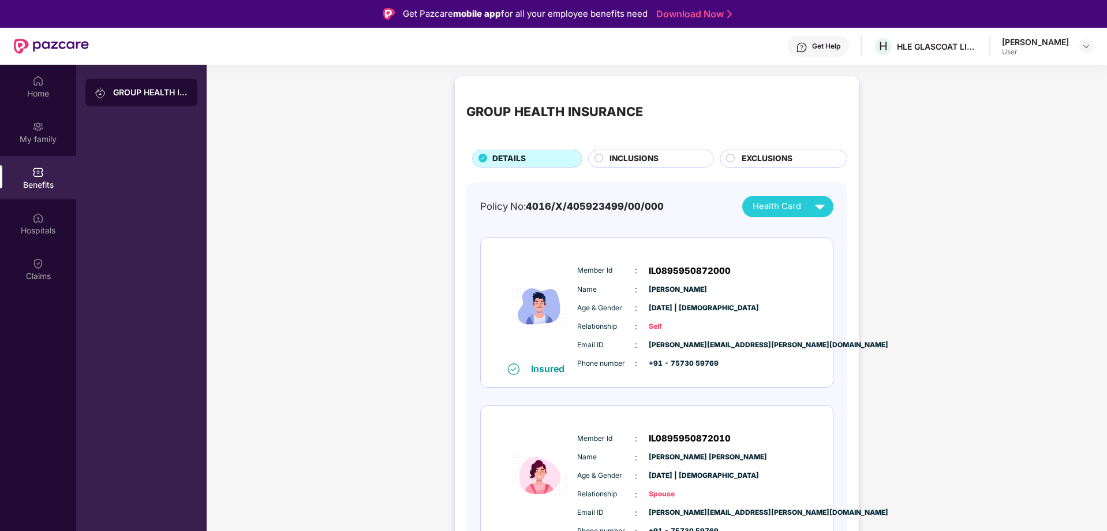
click at [636, 167] on div "INCLUSIONS" at bounding box center [651, 159] width 126 height 18
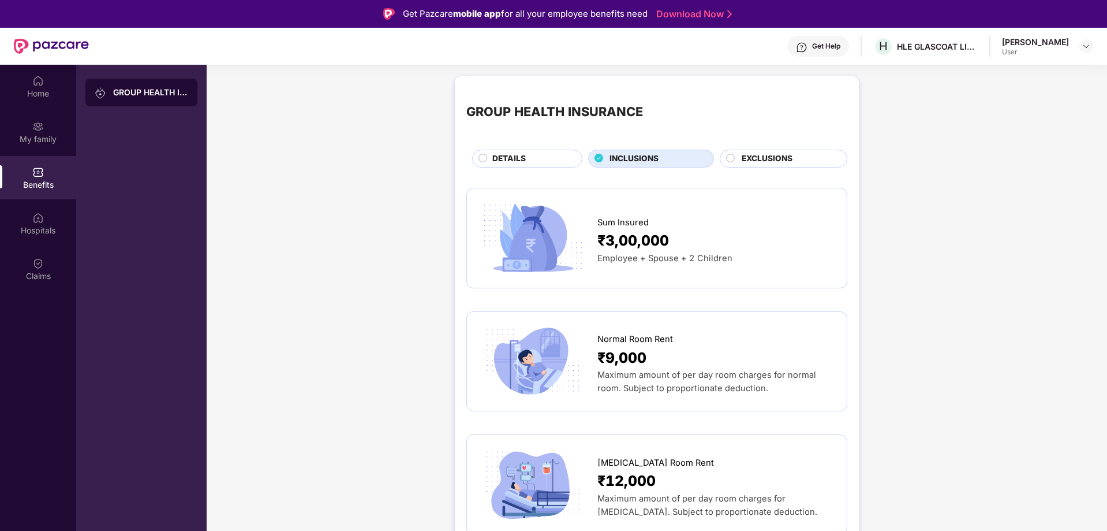
click at [767, 162] on span "EXCLUSIONS" at bounding box center [767, 158] width 51 height 13
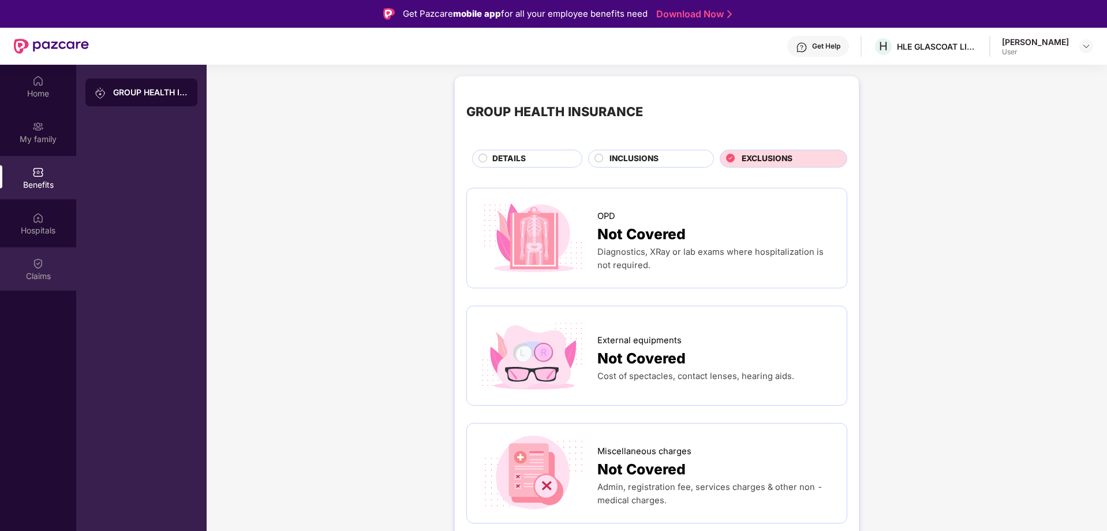
click at [24, 270] on div "Claims" at bounding box center [38, 276] width 76 height 12
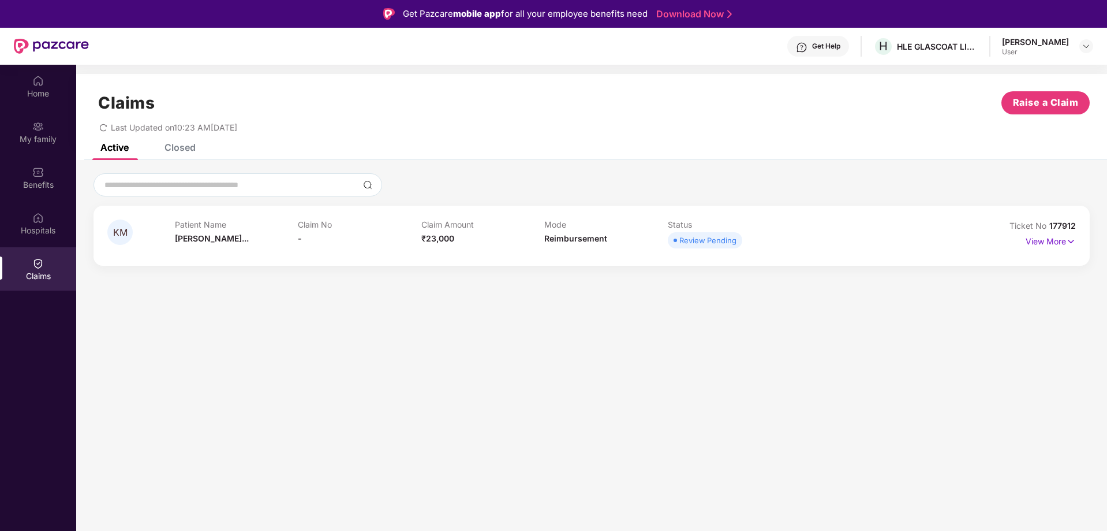
click at [188, 143] on div "Claims Raise a Claim Last Updated on 10:23 AM[DATE]" at bounding box center [591, 109] width 1031 height 70
click at [1060, 240] on p "View More" at bounding box center [1051, 240] width 50 height 16
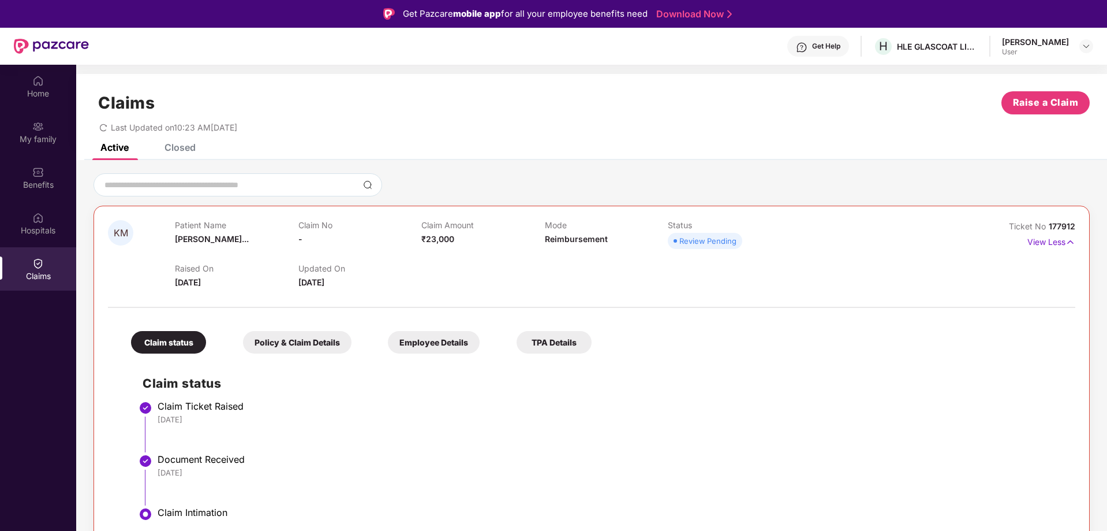
click at [286, 349] on div "Policy & Claim Details" at bounding box center [297, 342] width 109 height 23
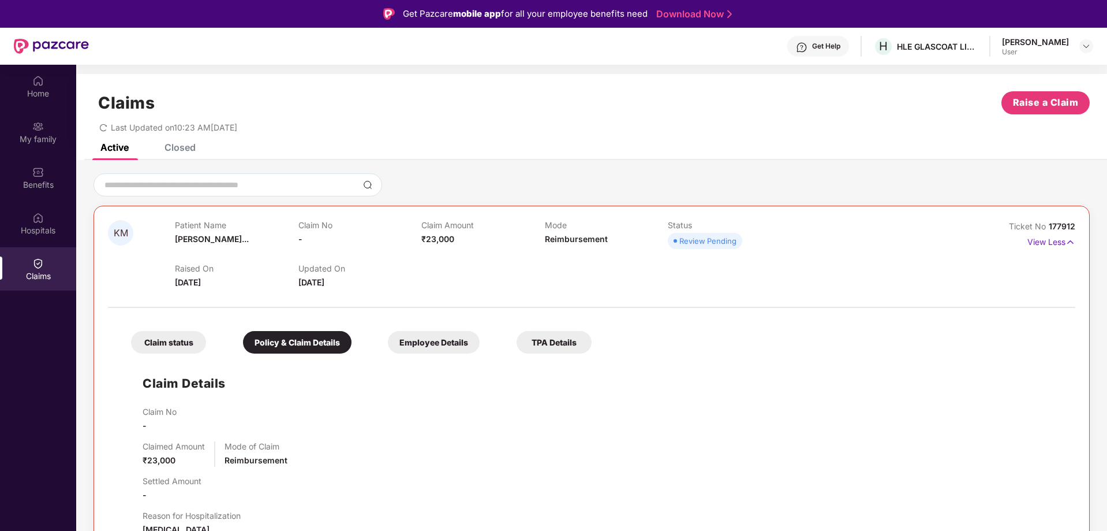
click at [499, 335] on div "Claim status Policy & Claim Details Employee Details TPA Details" at bounding box center [356, 336] width 472 height 34
click at [431, 343] on div "Employee Details" at bounding box center [434, 342] width 92 height 23
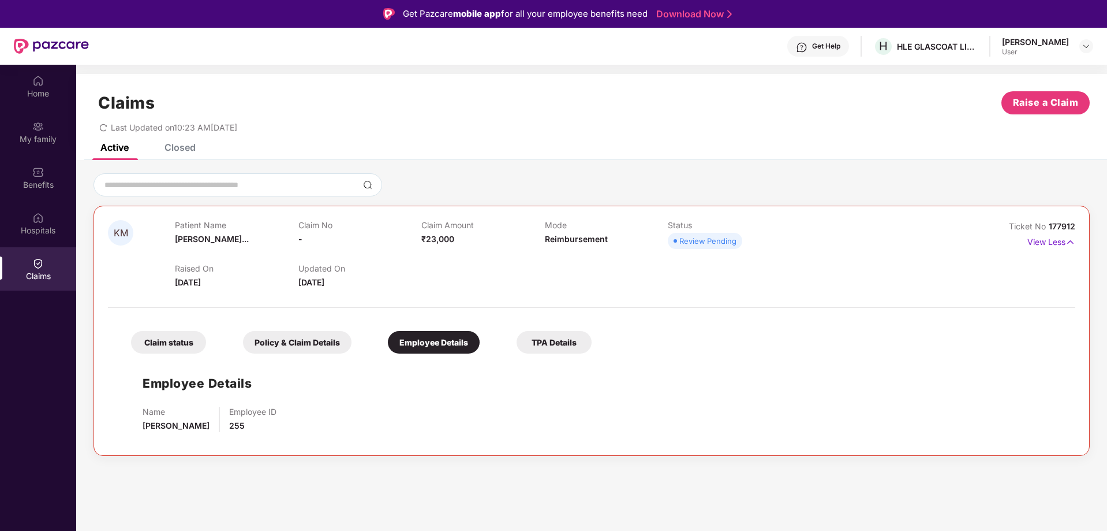
click at [549, 339] on div "TPA Details" at bounding box center [554, 342] width 75 height 23
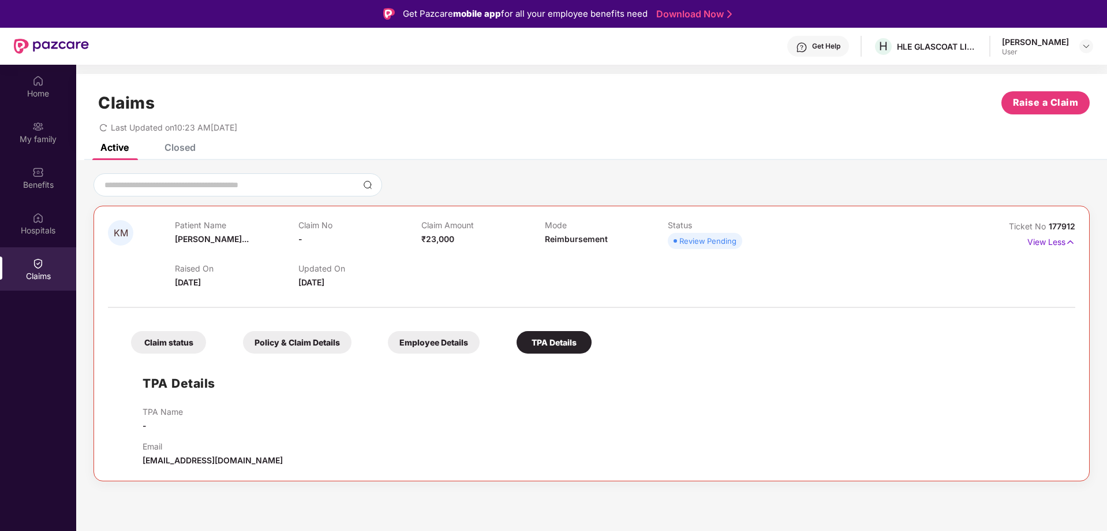
click at [280, 346] on div "Policy & Claim Details" at bounding box center [297, 342] width 109 height 23
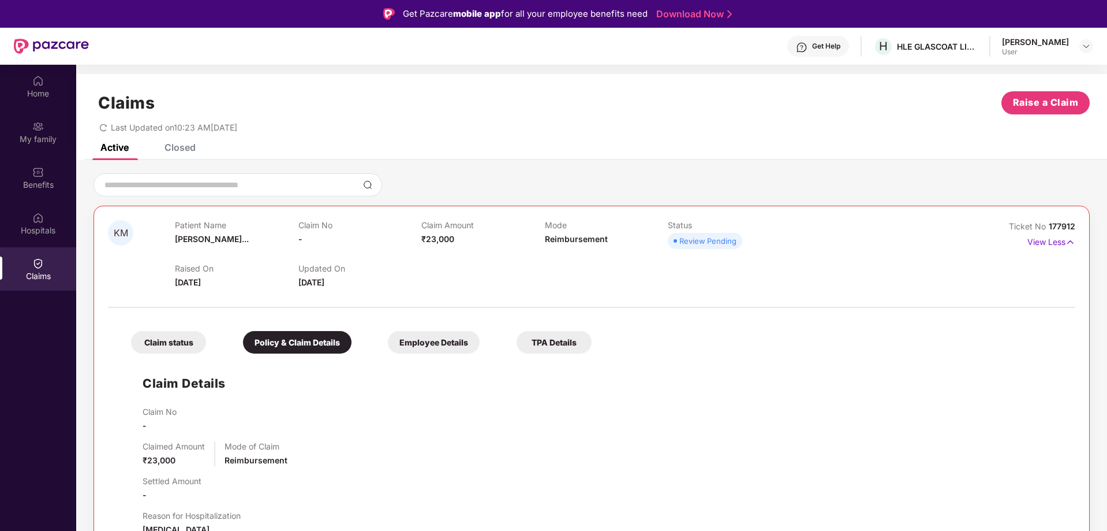
click at [172, 349] on div "Claim status" at bounding box center [168, 342] width 75 height 23
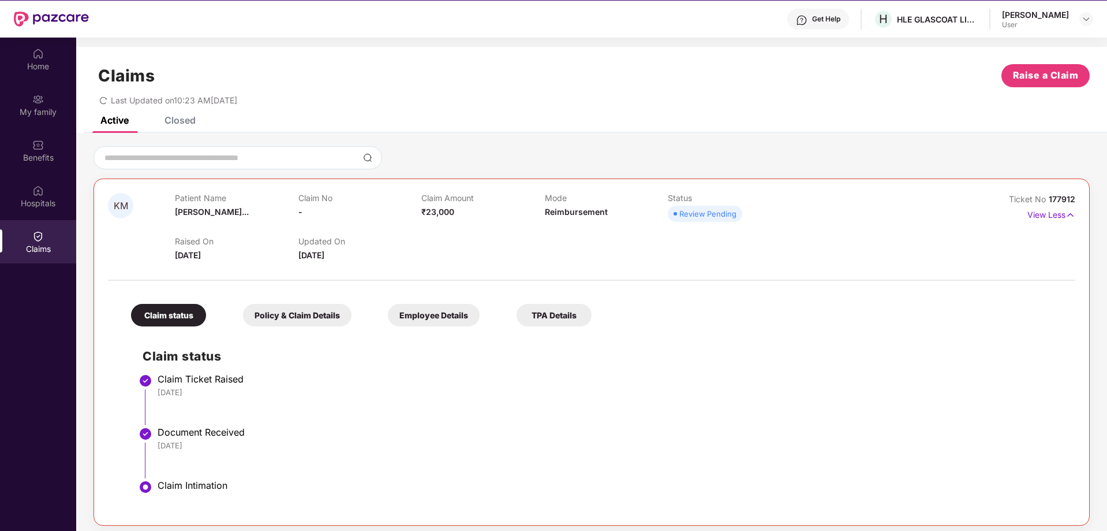
scroll to position [7, 0]
